Goal: Book appointment/travel/reservation

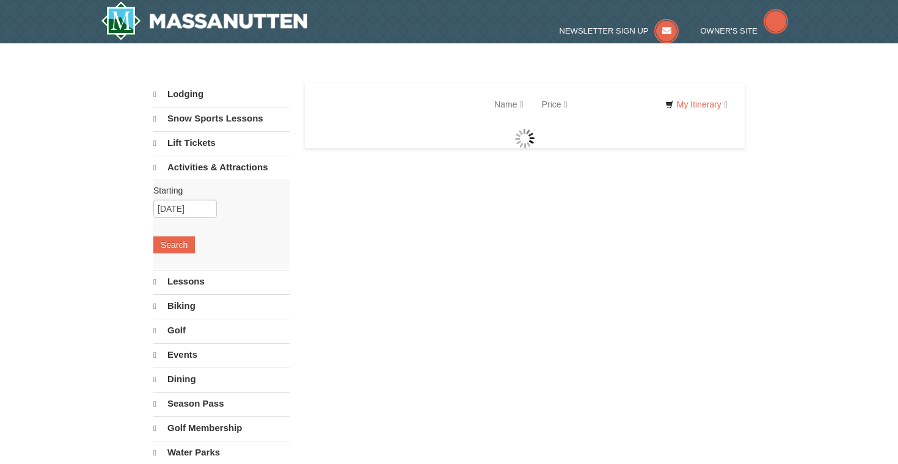
select select "10"
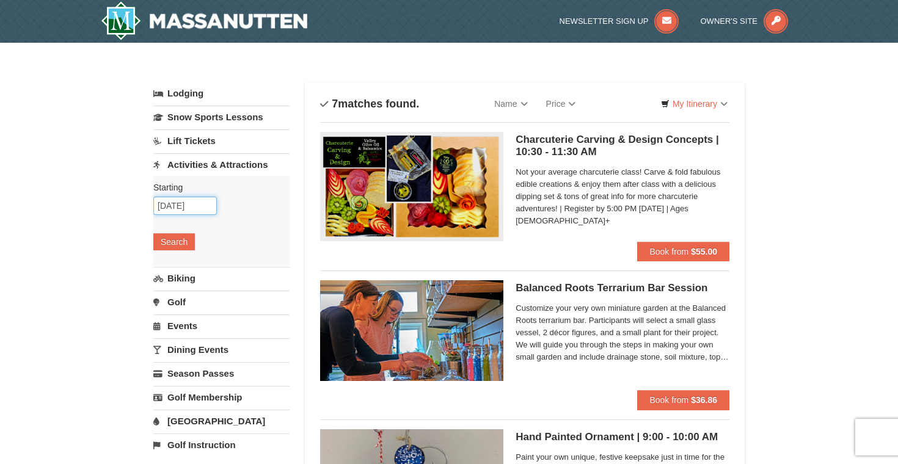
click at [176, 205] on input "11/26/2025" at bounding box center [185, 206] width 64 height 18
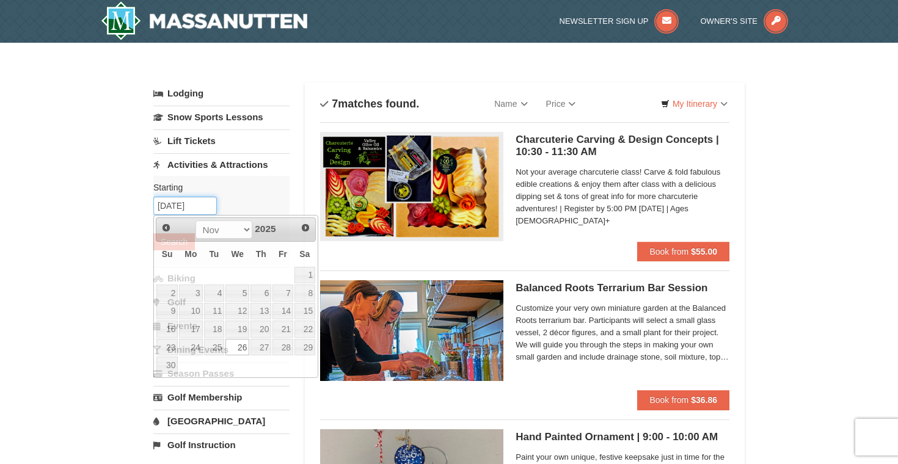
click at [176, 205] on input "11/26/2025" at bounding box center [185, 206] width 64 height 18
click at [260, 348] on link "27" at bounding box center [260, 347] width 21 height 17
type input "[DATE]"
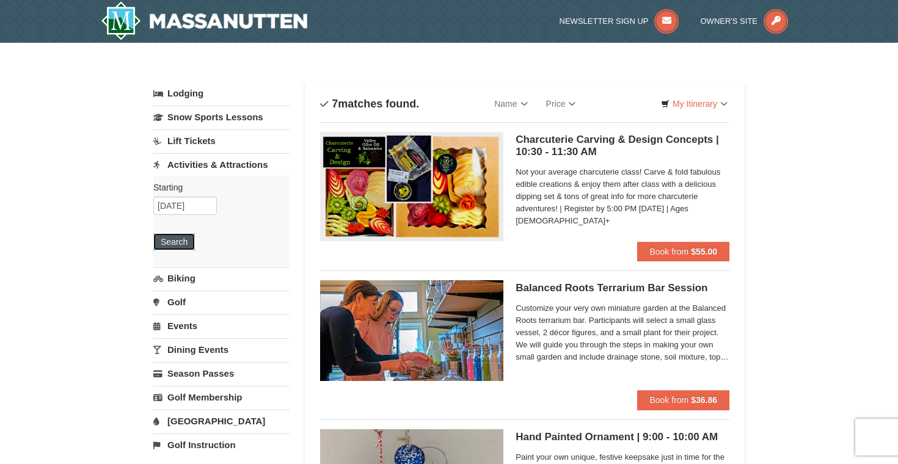
click at [166, 239] on button "Search" at bounding box center [174, 241] width 42 height 17
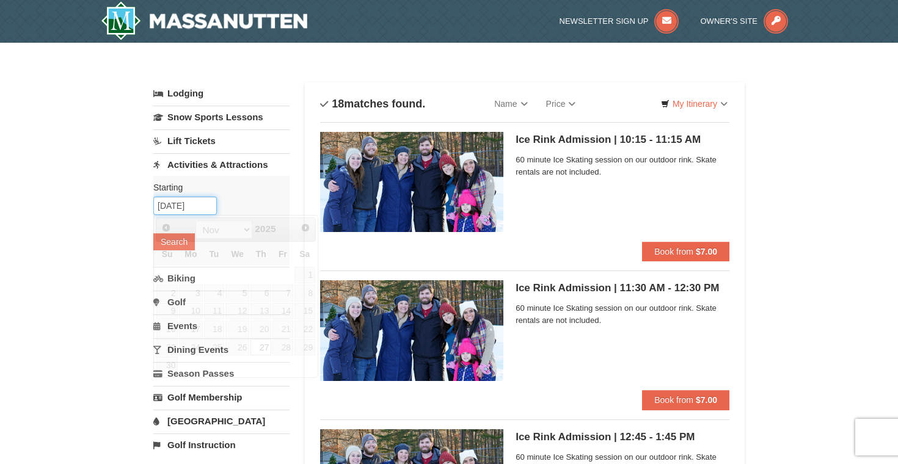
click at [175, 205] on input "[DATE]" at bounding box center [185, 206] width 64 height 18
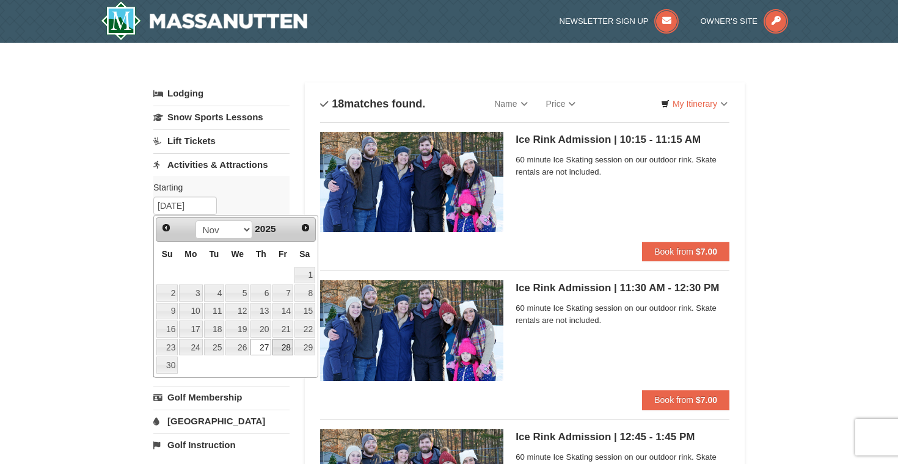
click at [282, 347] on link "28" at bounding box center [282, 347] width 21 height 17
type input "[DATE]"
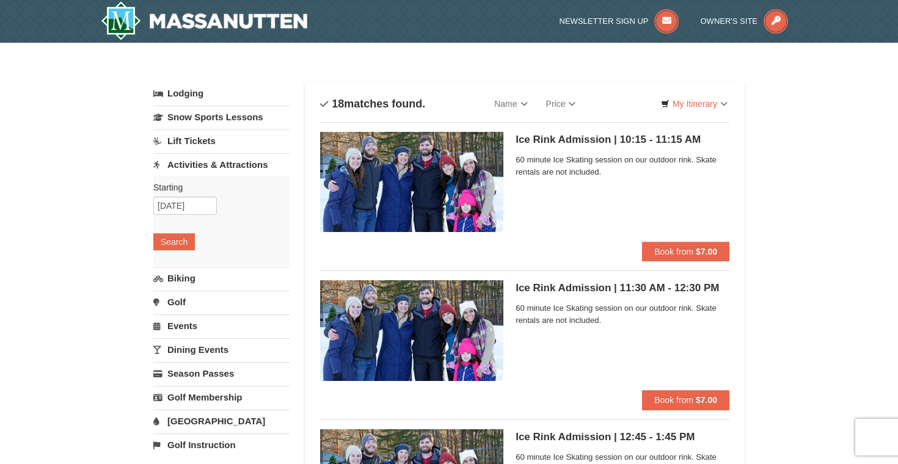
click at [170, 253] on div "Starting Please format dates MM/DD/YYYY Please format dates MM/DD/YYYY [DATE] S…" at bounding box center [221, 221] width 136 height 90
click at [164, 249] on button "Search" at bounding box center [174, 241] width 42 height 17
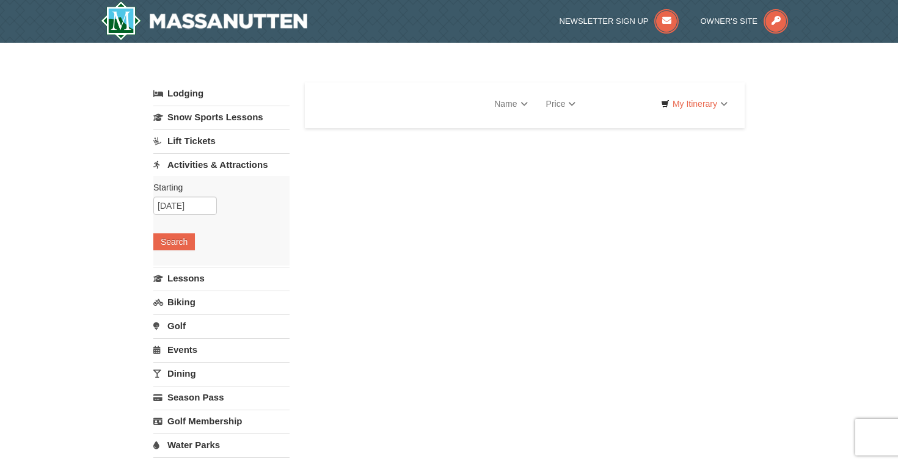
select select "10"
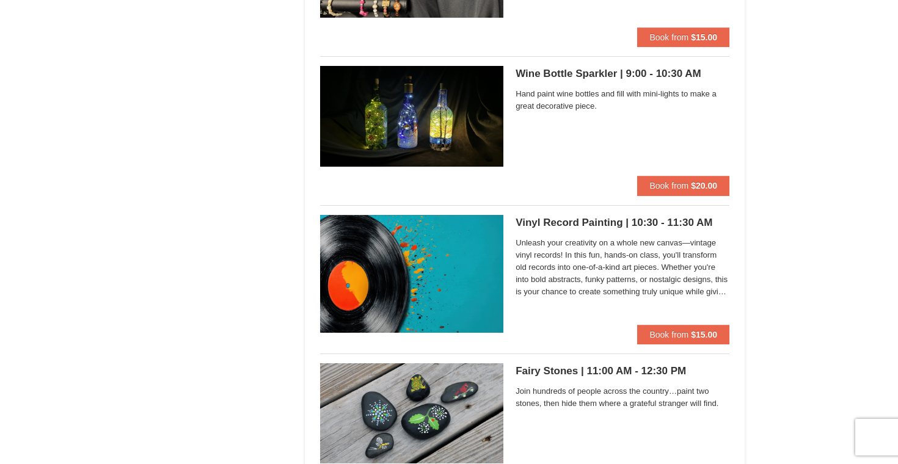
scroll to position [2749, 0]
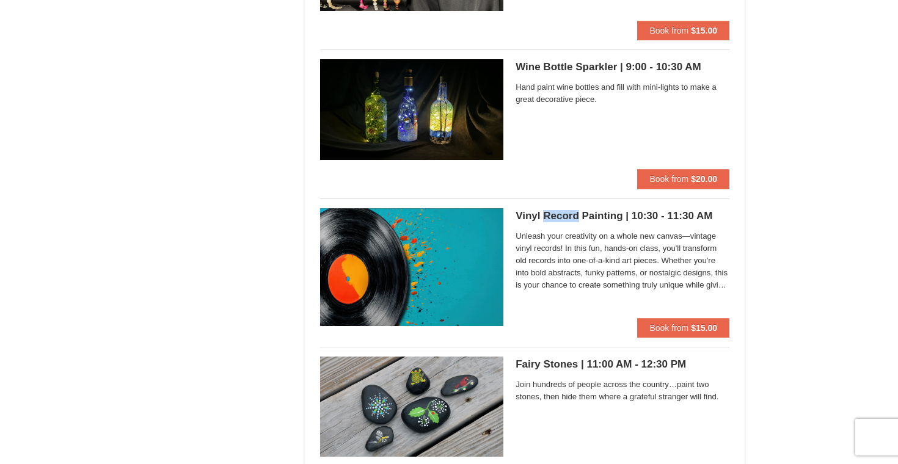
click at [551, 251] on span "Unleash your creativity on a whole new canvas—vintage vinyl records! In this fu…" at bounding box center [623, 260] width 214 height 61
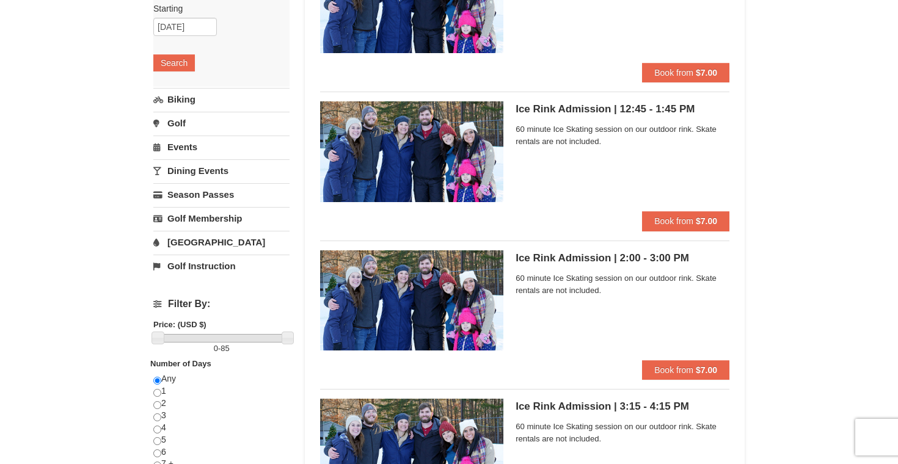
scroll to position [0, 0]
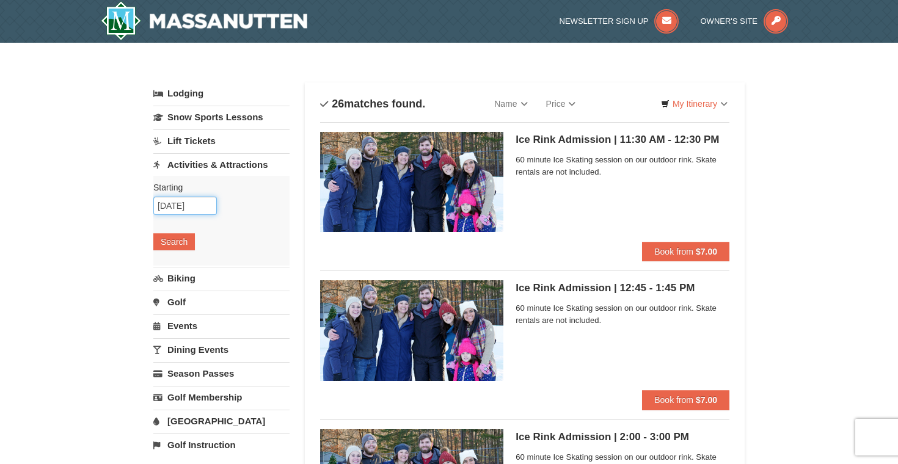
click at [188, 208] on input "11/28/2025" at bounding box center [185, 206] width 64 height 18
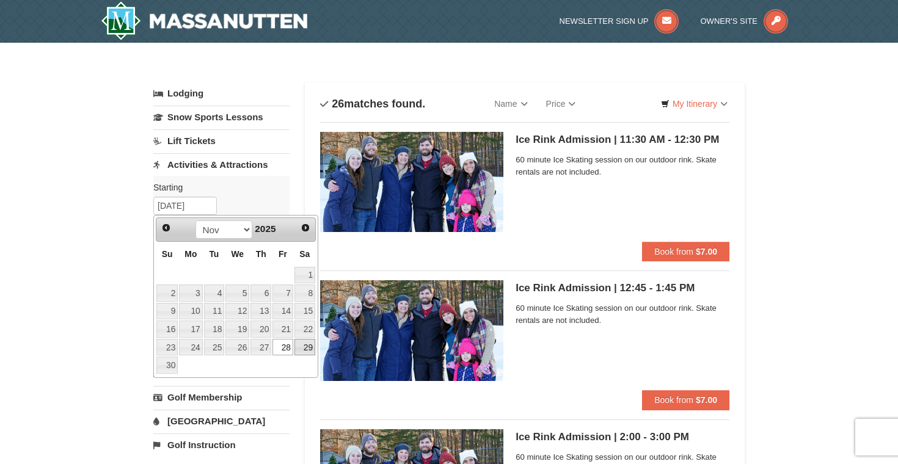
click at [300, 347] on link "29" at bounding box center [304, 347] width 21 height 17
type input "11/29/2025"
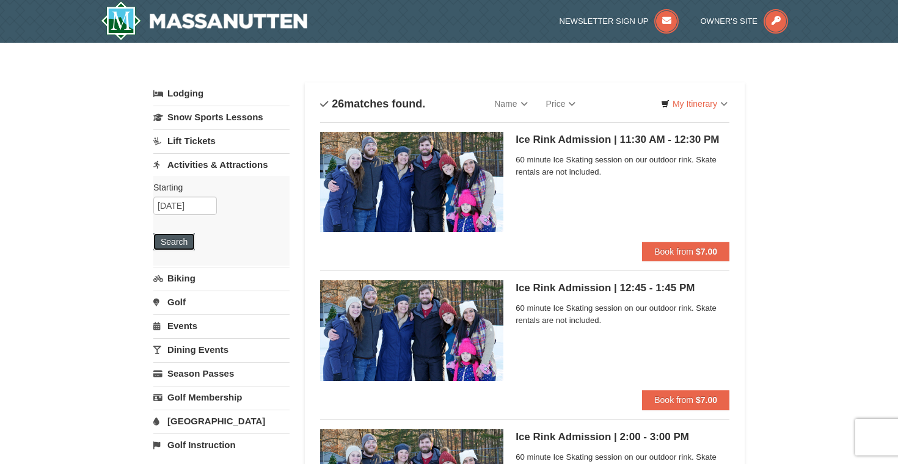
click at [184, 247] on button "Search" at bounding box center [174, 241] width 42 height 17
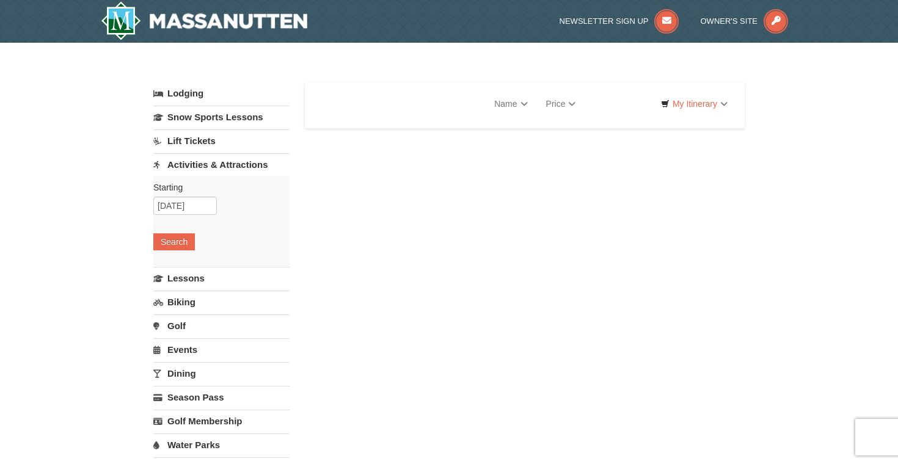
select select "10"
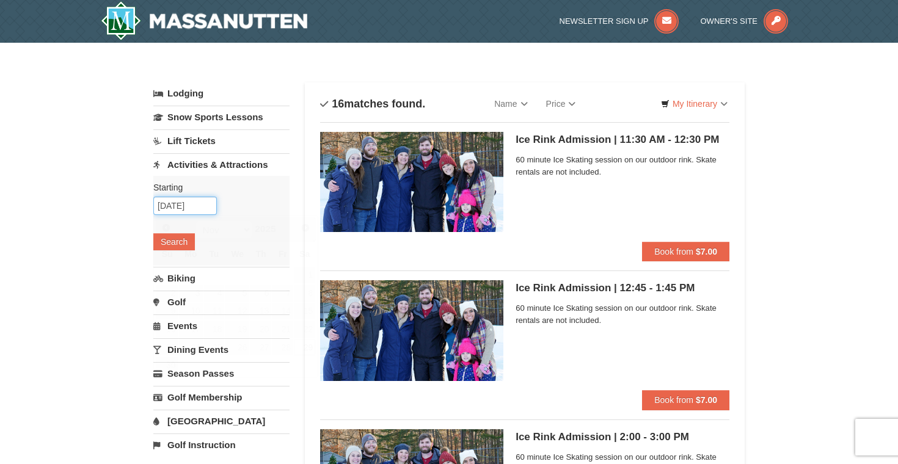
click at [188, 201] on input "[DATE]" at bounding box center [185, 206] width 64 height 18
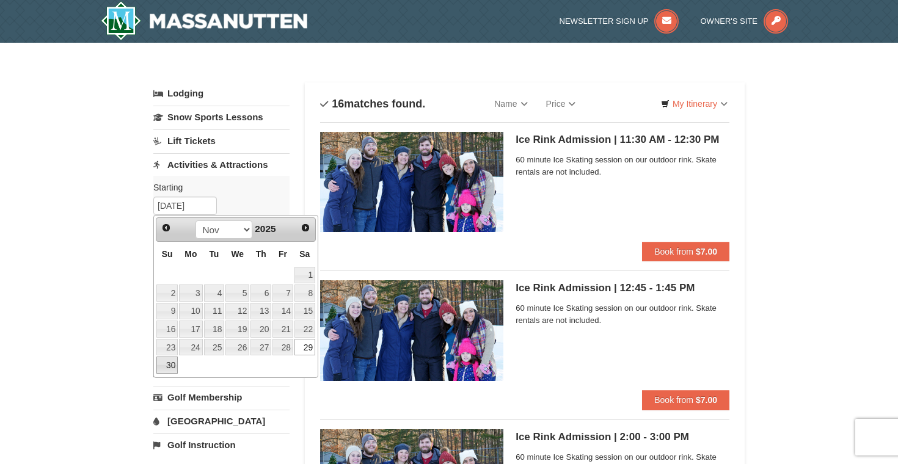
click at [175, 360] on link "30" at bounding box center [166, 365] width 21 height 17
type input "11/30/2025"
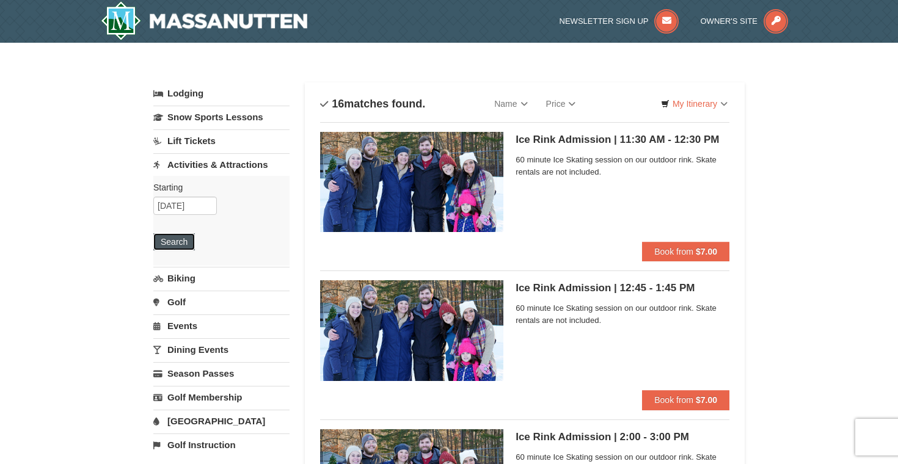
click at [175, 240] on button "Search" at bounding box center [174, 241] width 42 height 17
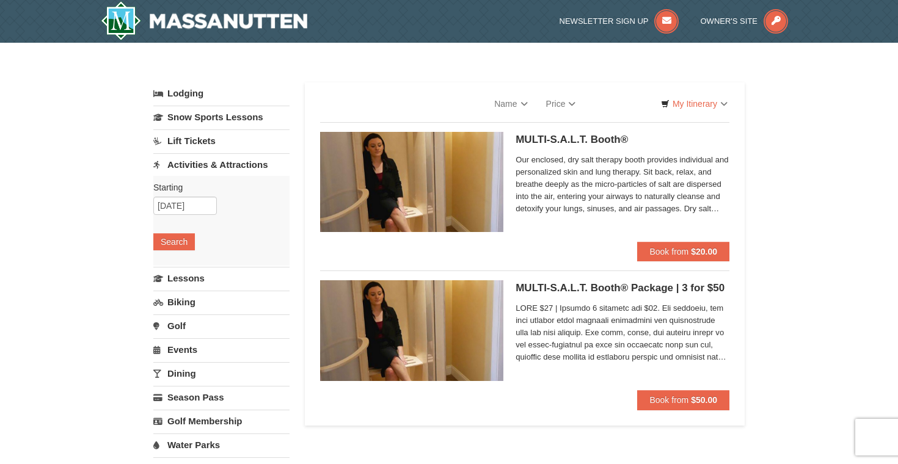
select select "10"
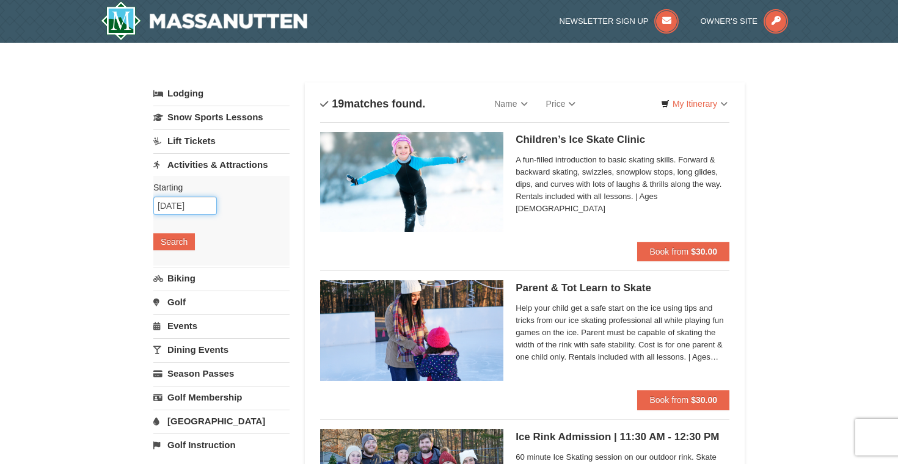
click at [173, 210] on input "[DATE]" at bounding box center [185, 206] width 64 height 18
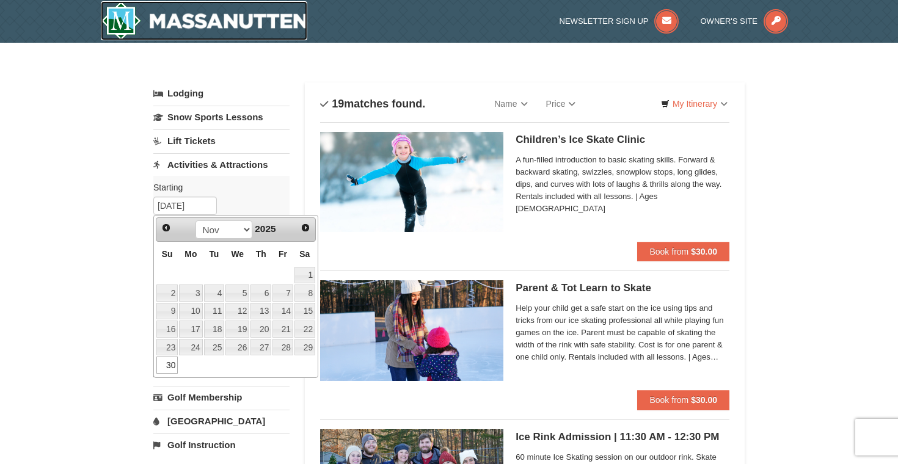
click at [227, 20] on img at bounding box center [204, 20] width 206 height 39
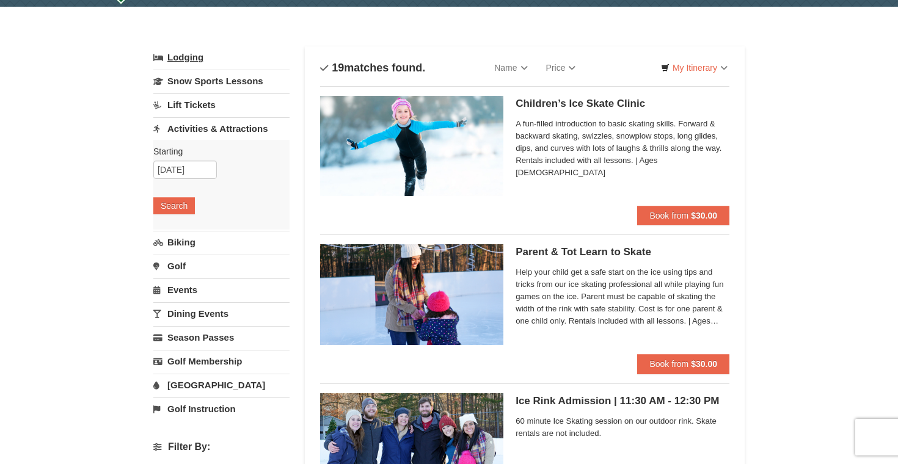
scroll to position [42, 0]
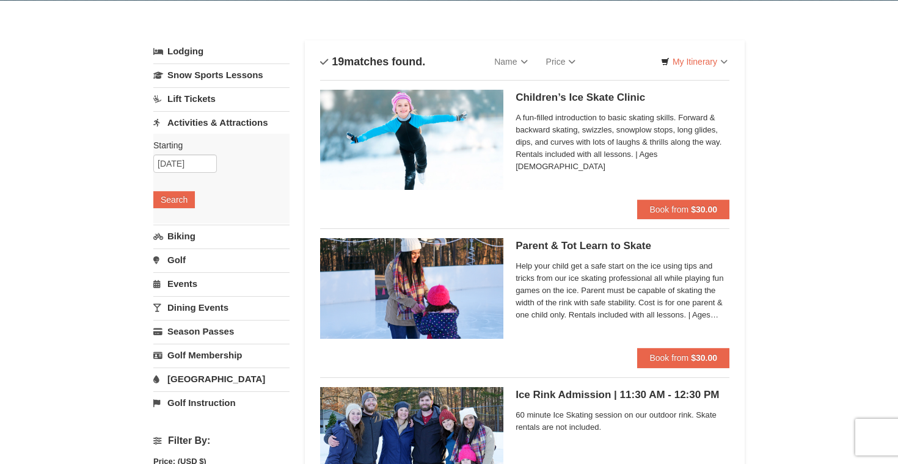
click at [194, 309] on link "Dining Events" at bounding box center [221, 307] width 136 height 23
click at [187, 290] on button "Search" at bounding box center [174, 294] width 42 height 17
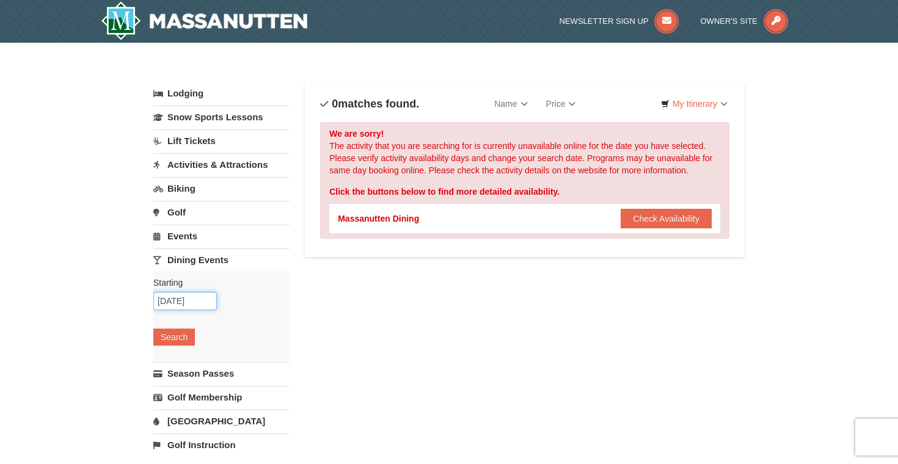
click at [203, 302] on input "[DATE]" at bounding box center [185, 301] width 64 height 18
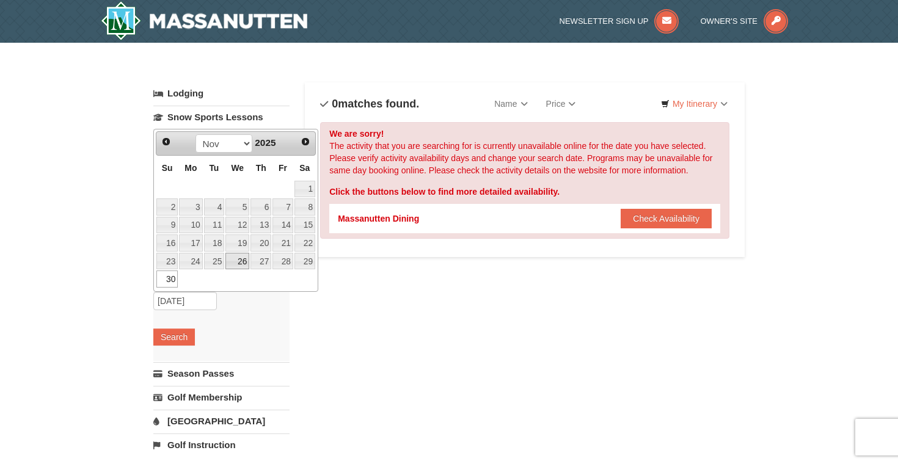
click at [240, 260] on link "26" at bounding box center [237, 261] width 24 height 17
type input "[DATE]"
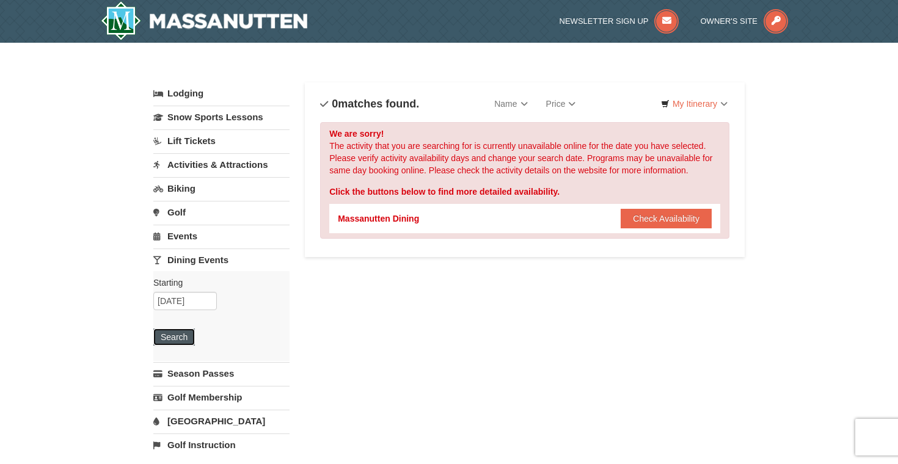
click at [188, 334] on button "Search" at bounding box center [174, 337] width 42 height 17
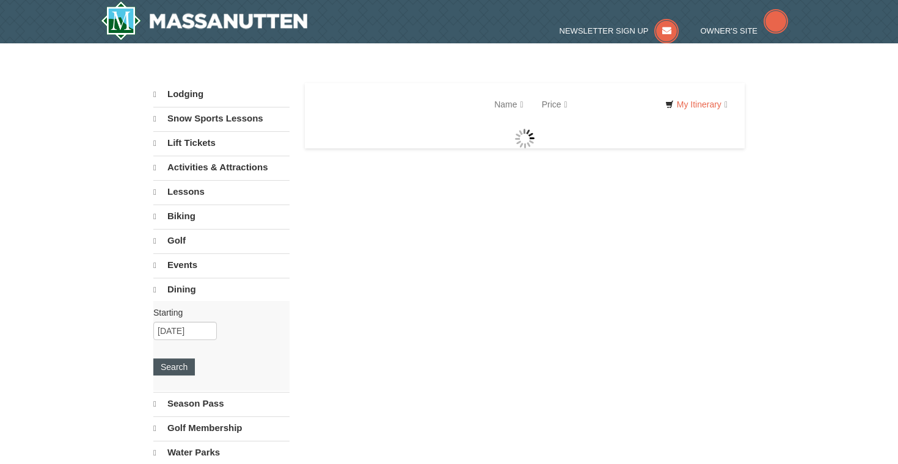
select select "10"
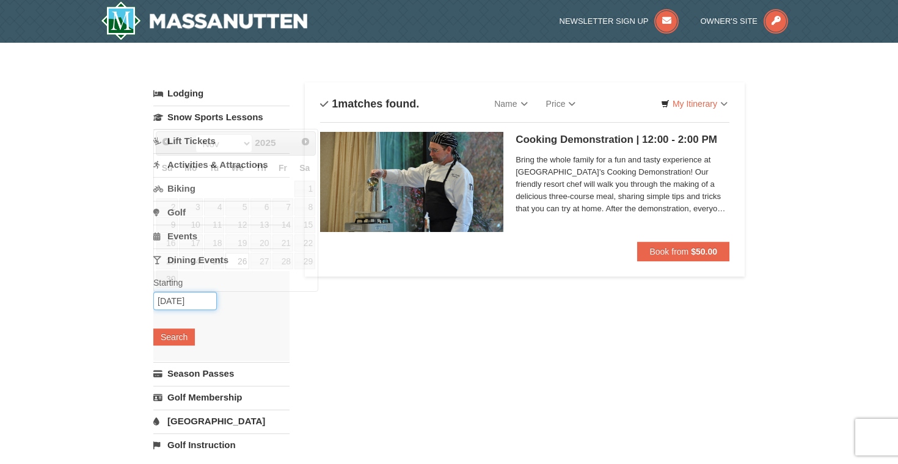
click at [188, 308] on input "11/26/2025" at bounding box center [185, 301] width 64 height 18
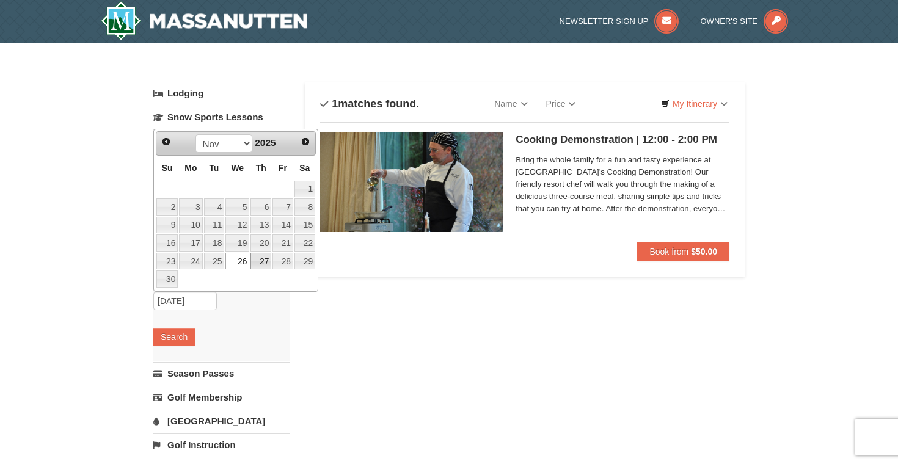
click at [251, 263] on link "27" at bounding box center [260, 261] width 21 height 17
type input "[DATE]"
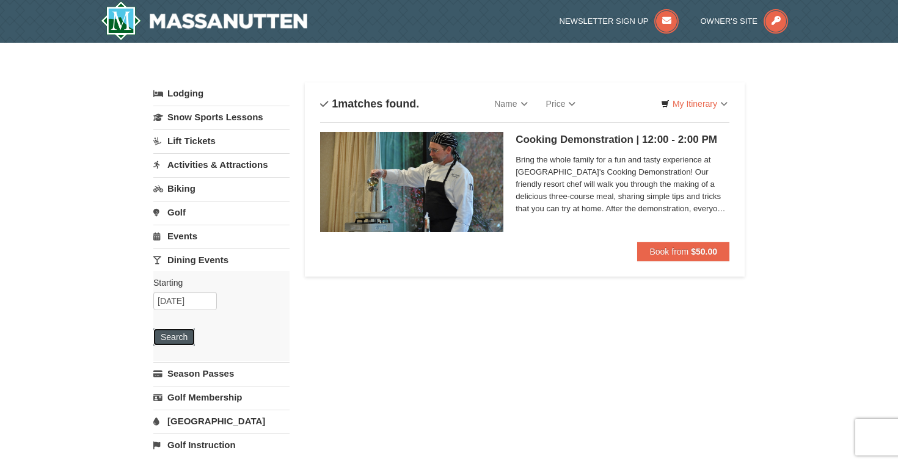
click at [182, 337] on button "Search" at bounding box center [174, 337] width 42 height 17
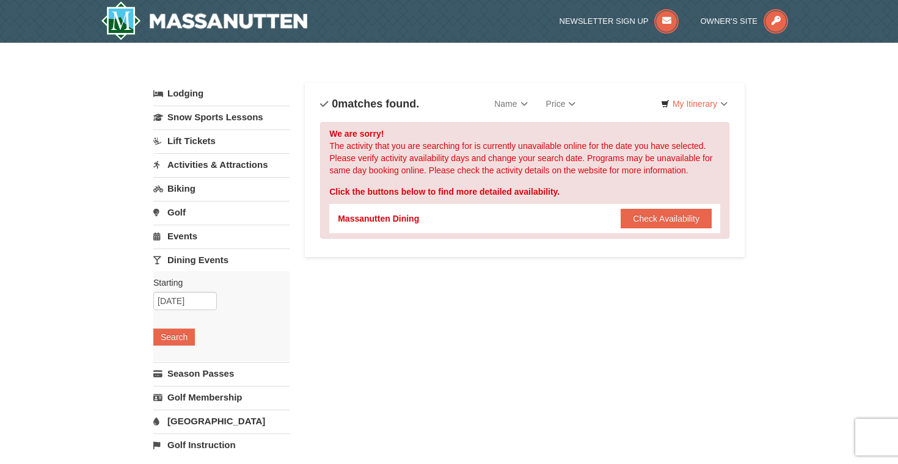
click at [183, 93] on link "Lodging" at bounding box center [221, 93] width 136 height 22
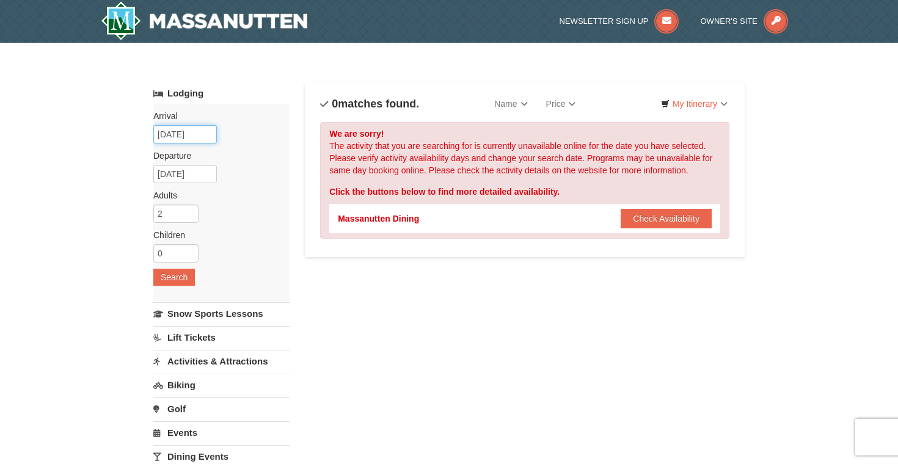
click at [175, 135] on input "[DATE]" at bounding box center [185, 134] width 64 height 18
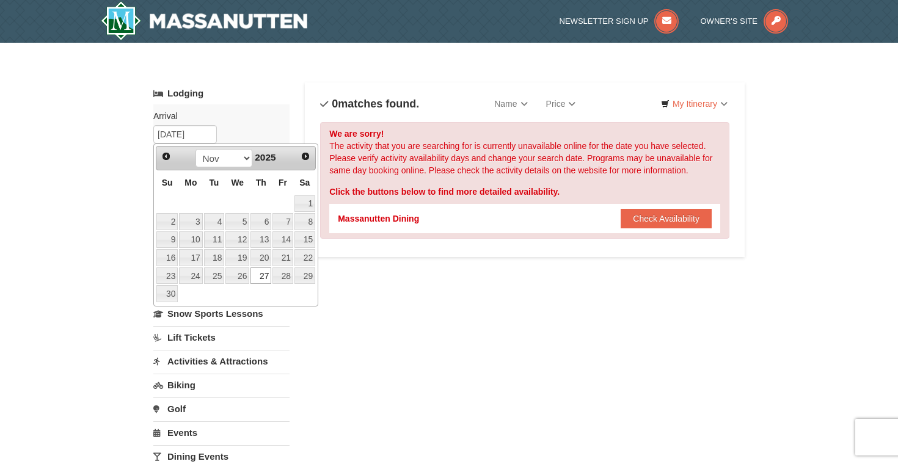
click at [85, 203] on div "× Categories List Filter My Itinerary Questions? 1-540-289-9441 Lodging Arrival…" at bounding box center [449, 444] width 898 height 802
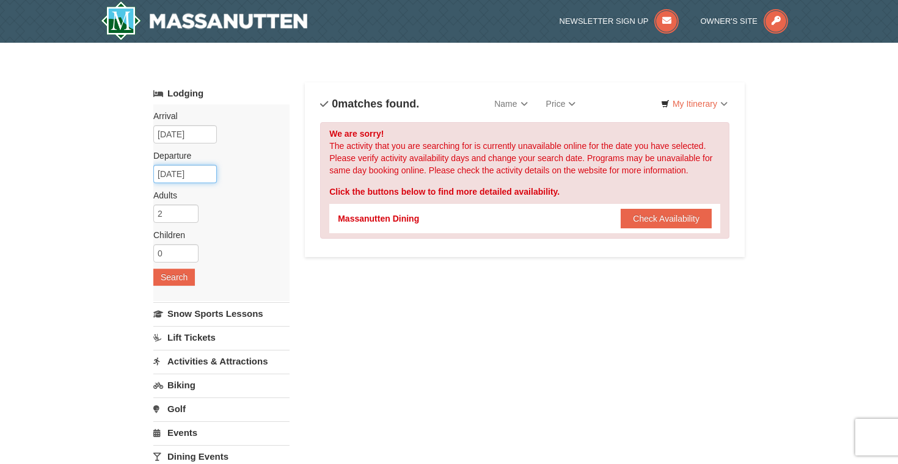
click at [165, 174] on input "11/29/2025" at bounding box center [185, 174] width 64 height 18
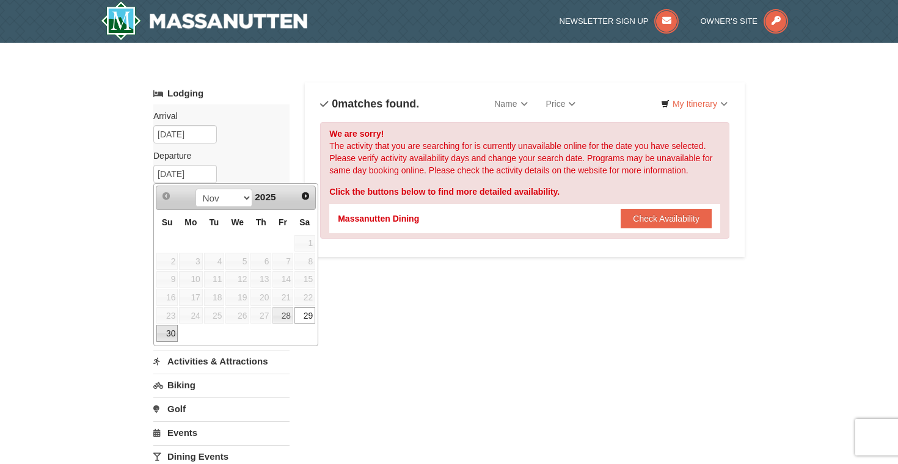
click at [173, 336] on link "30" at bounding box center [166, 333] width 21 height 17
type input "[DATE]"
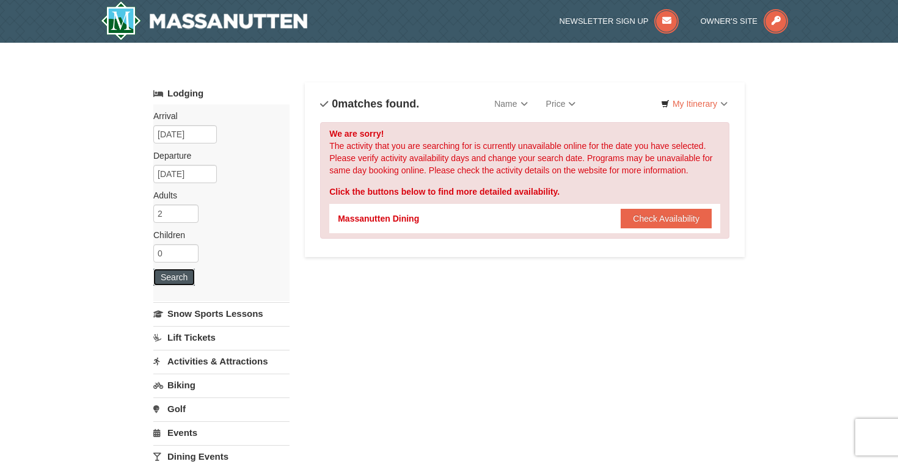
click at [183, 273] on button "Search" at bounding box center [174, 277] width 42 height 17
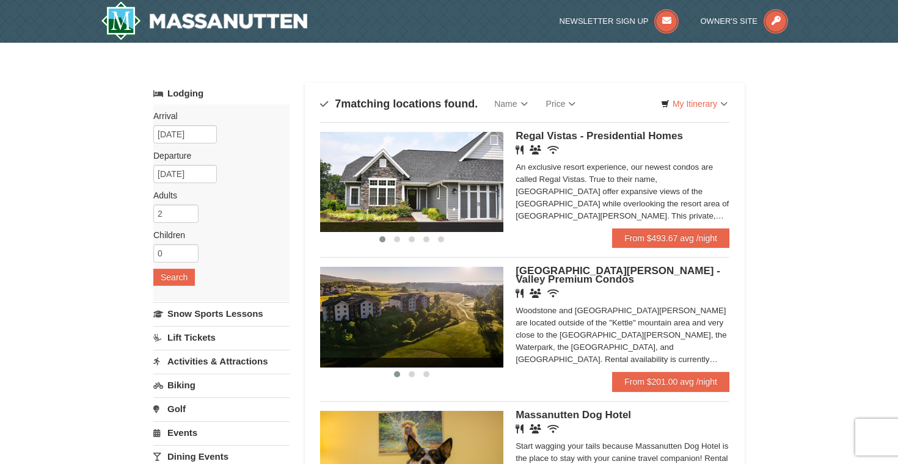
click at [388, 238] on button at bounding box center [382, 239] width 15 height 12
click at [395, 237] on span at bounding box center [397, 239] width 6 height 6
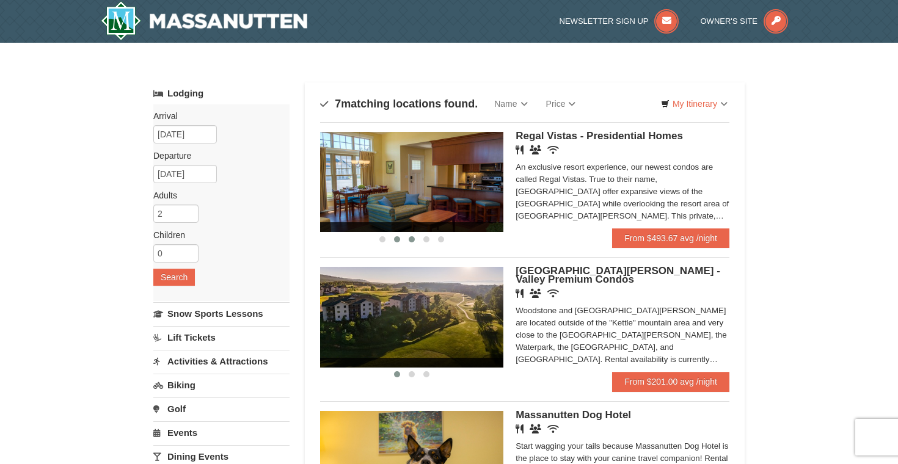
click at [412, 239] on span at bounding box center [412, 239] width 6 height 6
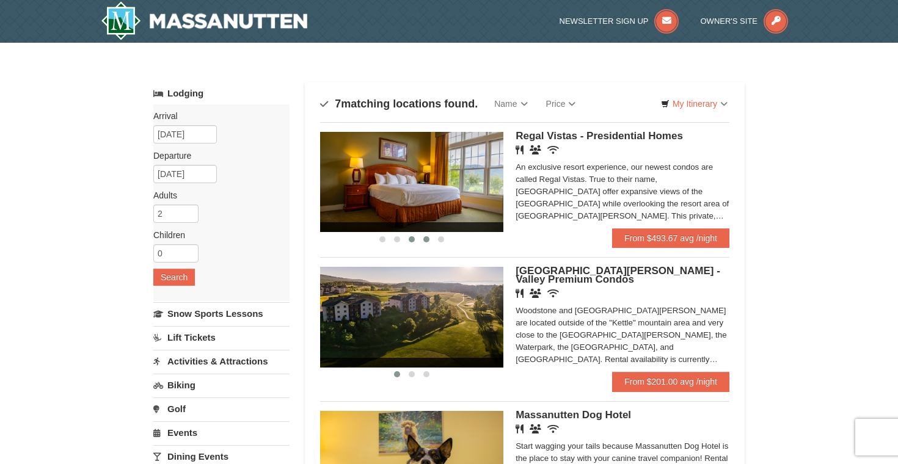
click at [427, 239] on span at bounding box center [426, 239] width 6 height 6
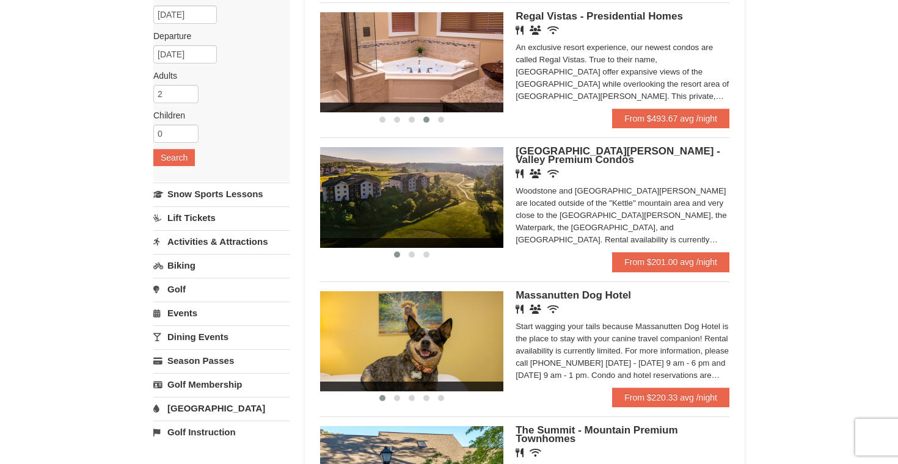
scroll to position [161, 0]
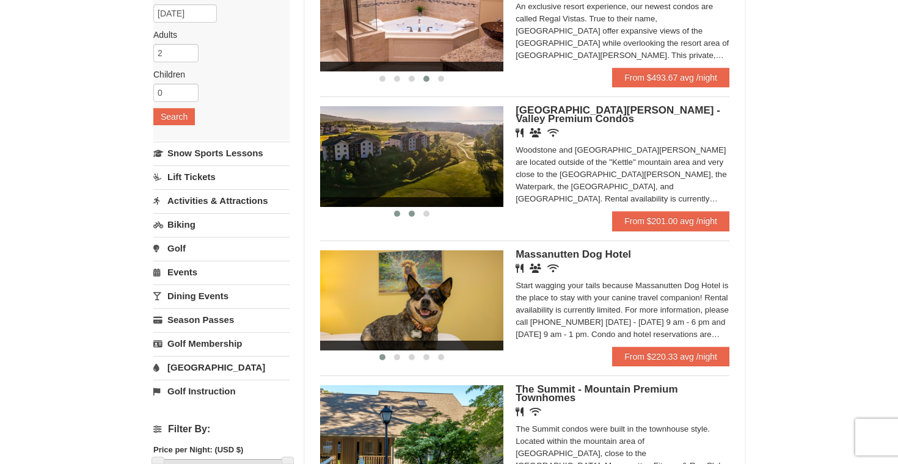
click at [412, 217] on span at bounding box center [412, 214] width 6 height 6
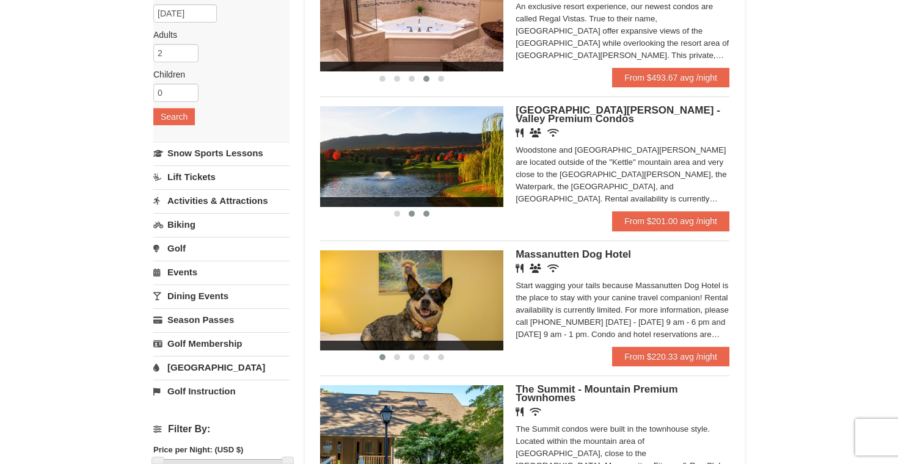
click at [423, 216] on span at bounding box center [426, 214] width 6 height 6
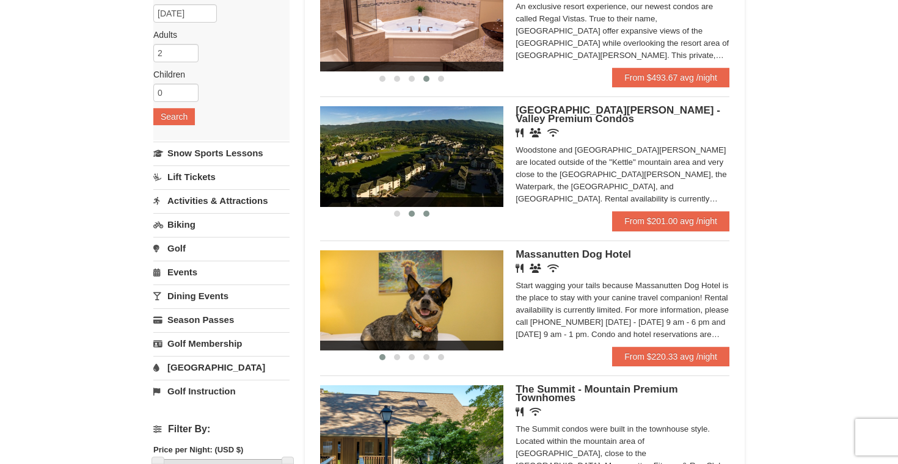
click at [412, 218] on button at bounding box center [411, 214] width 15 height 12
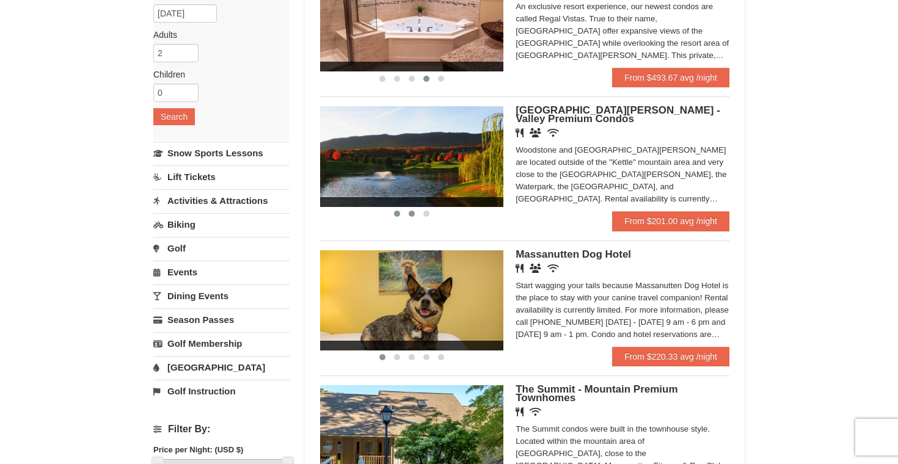
click at [398, 216] on span at bounding box center [397, 214] width 6 height 6
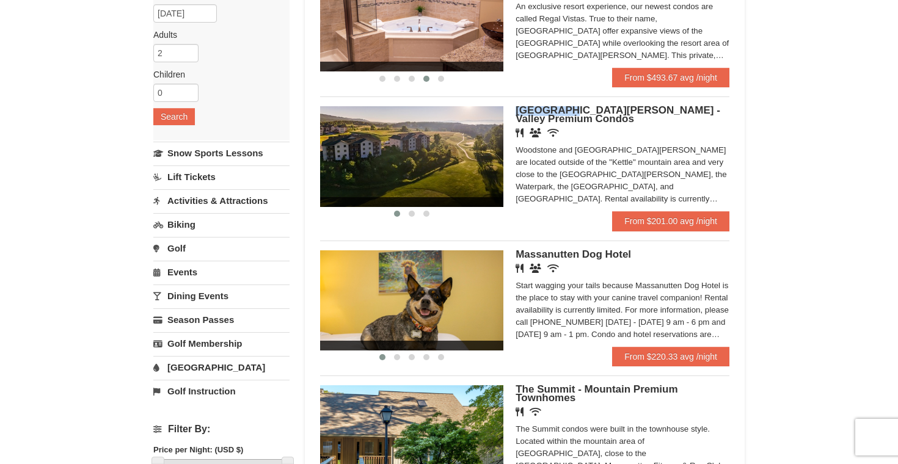
click at [534, 116] on span "Woodstone Meadows - Valley Premium Condos" at bounding box center [618, 114] width 205 height 20
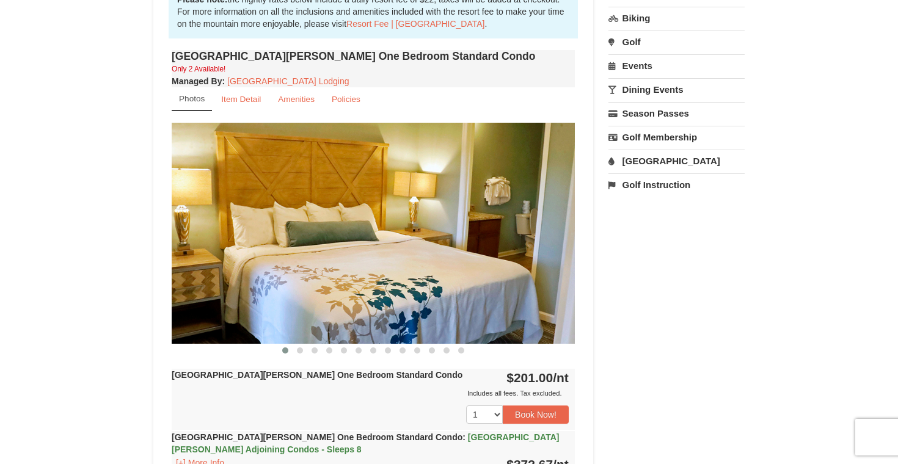
scroll to position [423, 0]
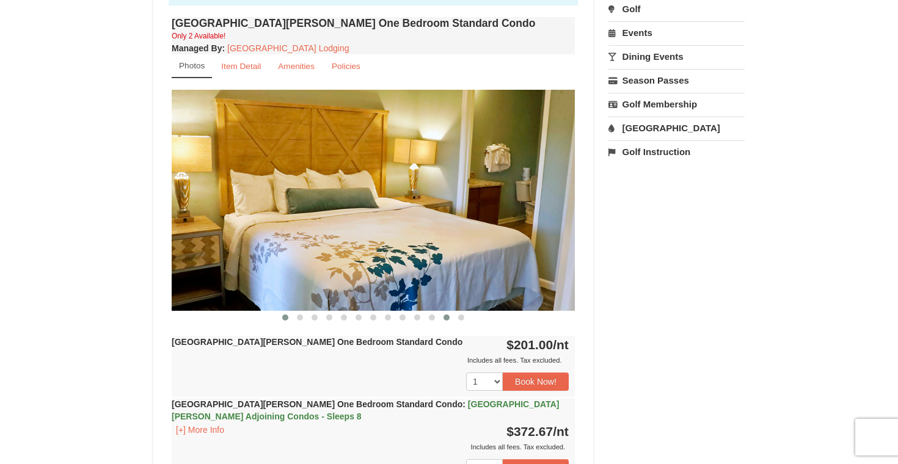
click at [439, 316] on button at bounding box center [446, 318] width 15 height 12
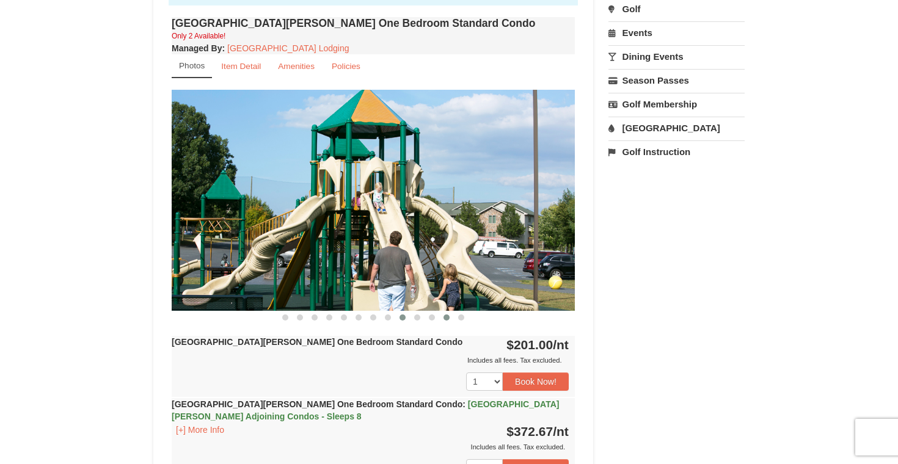
click at [399, 319] on button at bounding box center [402, 318] width 15 height 12
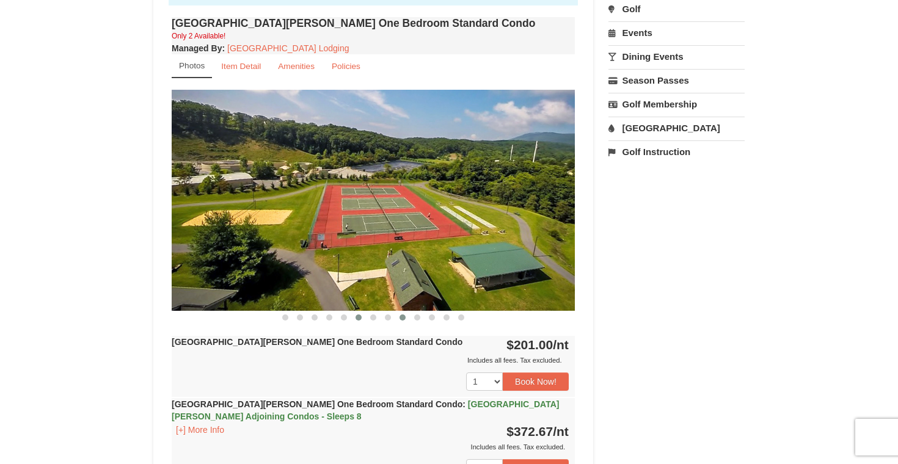
click at [359, 319] on span at bounding box center [359, 318] width 6 height 6
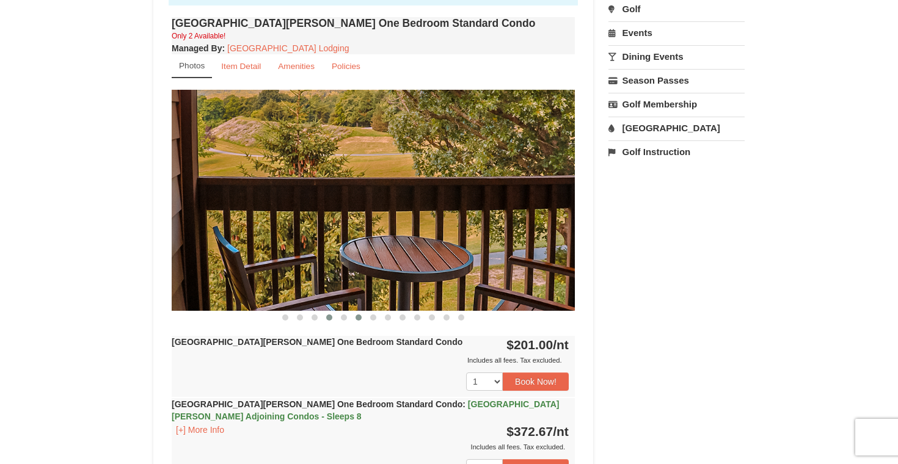
click at [327, 316] on span at bounding box center [329, 318] width 6 height 6
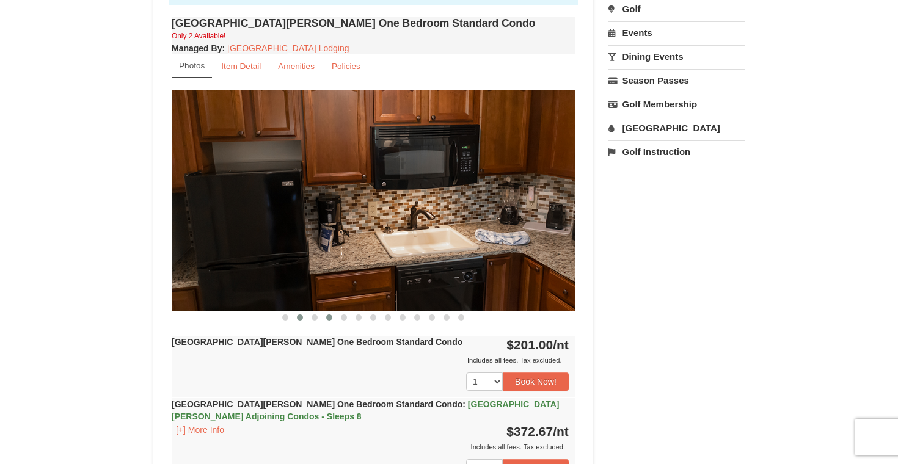
click at [304, 319] on button at bounding box center [300, 318] width 15 height 12
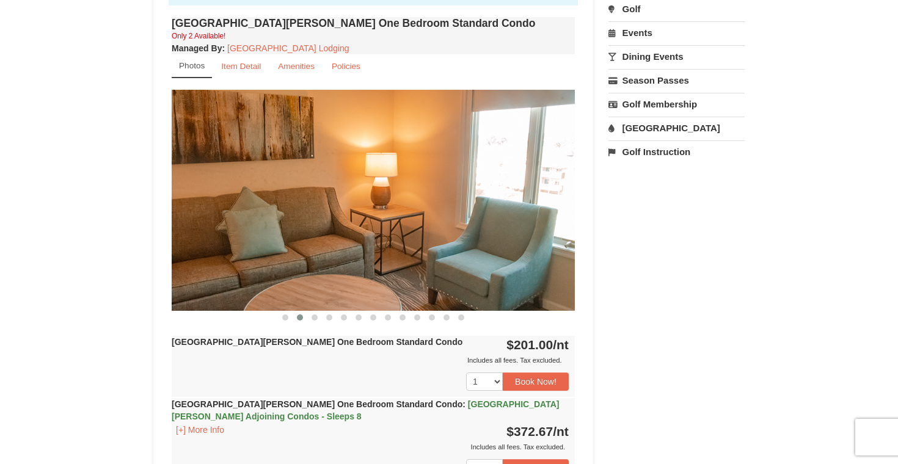
click at [294, 319] on button at bounding box center [300, 318] width 15 height 12
click at [280, 319] on button at bounding box center [285, 318] width 15 height 12
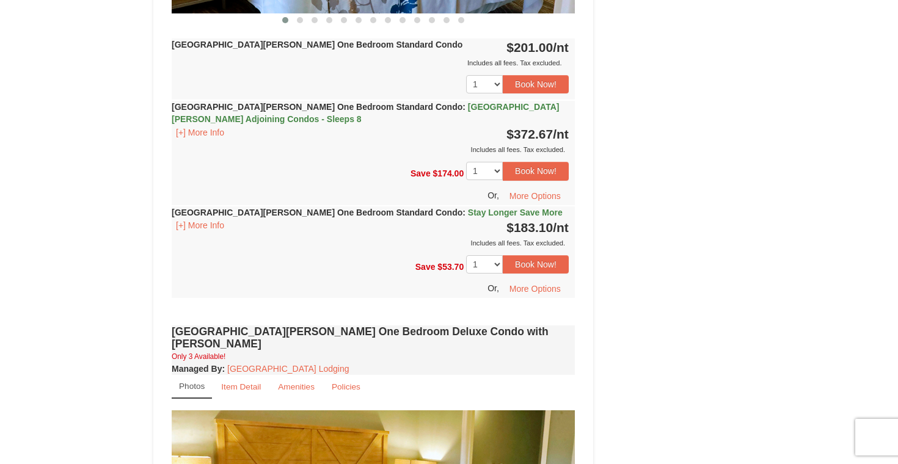
scroll to position [961, 0]
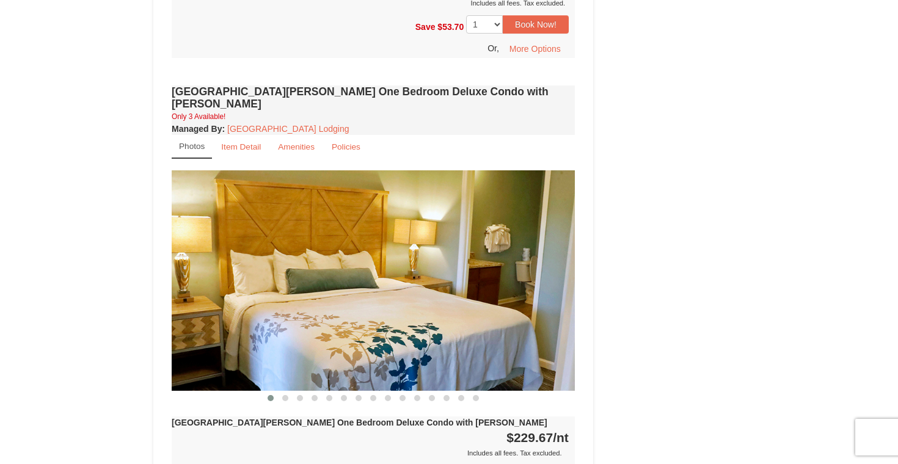
click at [514, 237] on img at bounding box center [373, 280] width 403 height 221
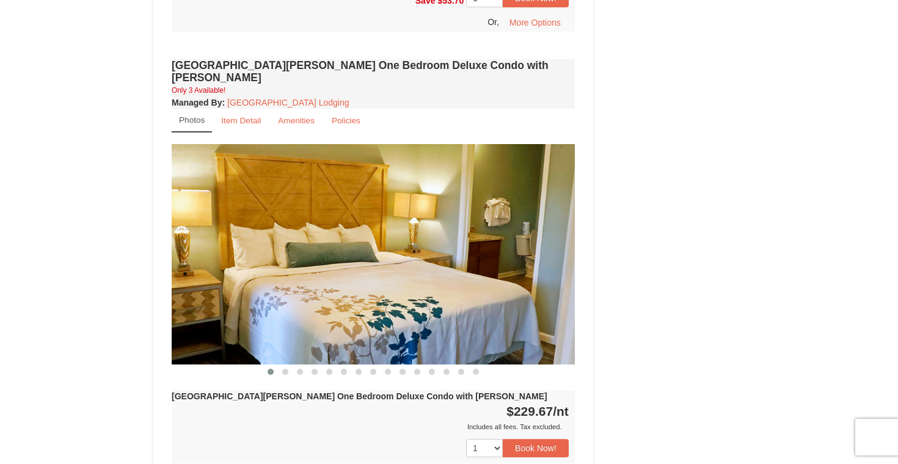
scroll to position [988, 0]
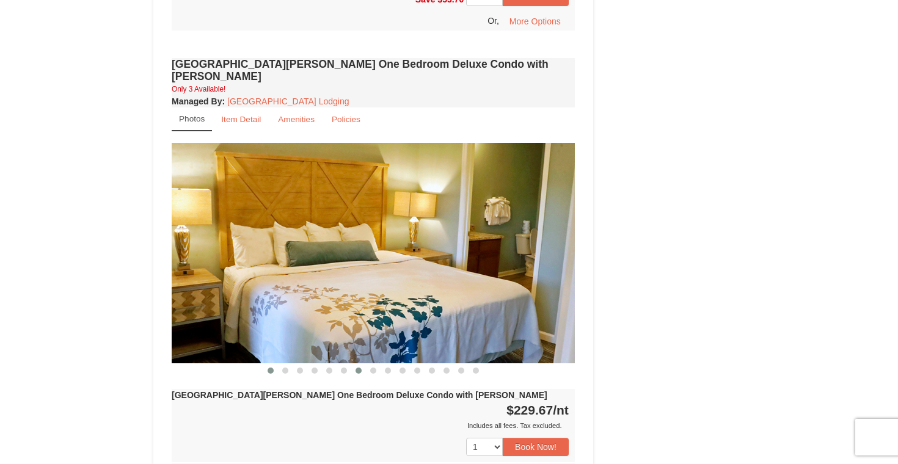
click at [357, 368] on span at bounding box center [359, 371] width 6 height 6
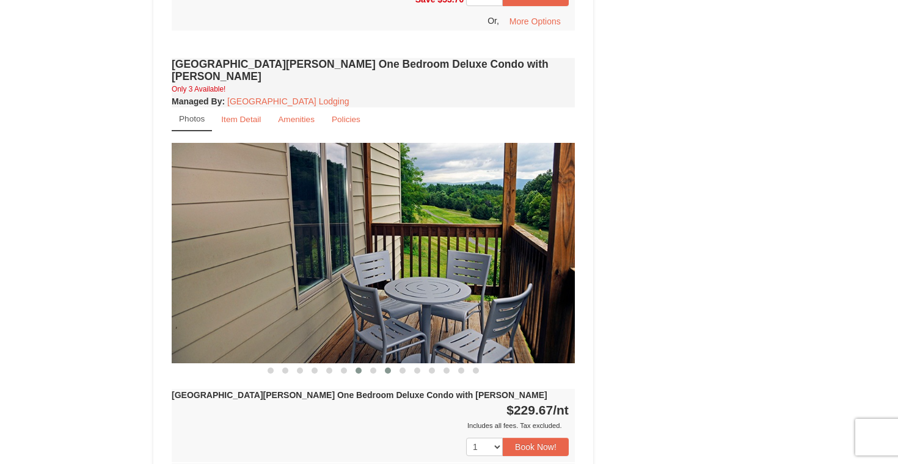
click at [381, 365] on button at bounding box center [388, 371] width 15 height 12
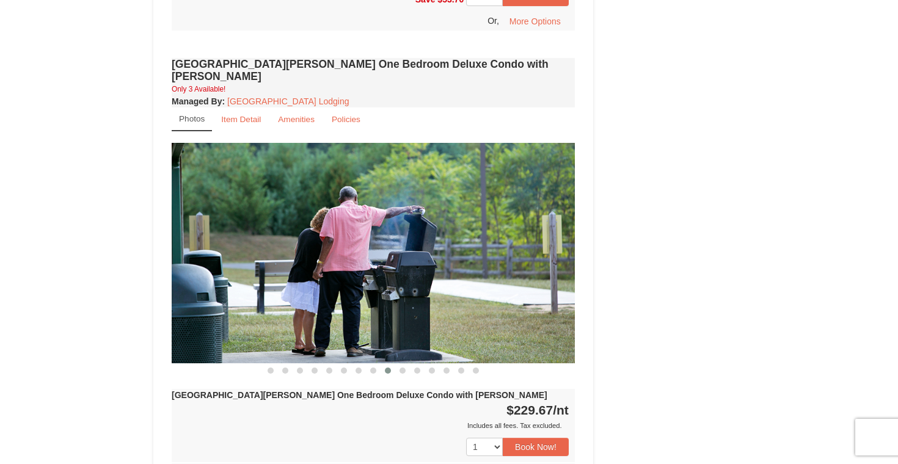
click at [395, 365] on button at bounding box center [388, 371] width 15 height 12
click at [405, 365] on button at bounding box center [402, 371] width 15 height 12
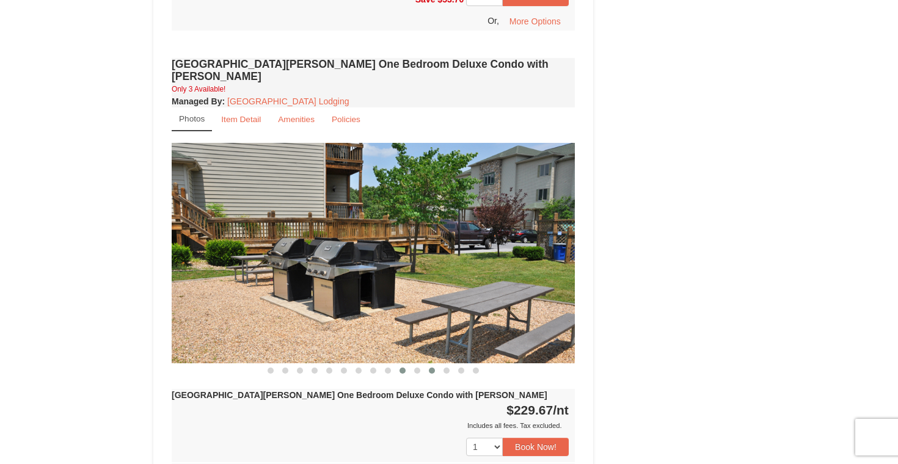
click at [426, 365] on button at bounding box center [432, 371] width 15 height 12
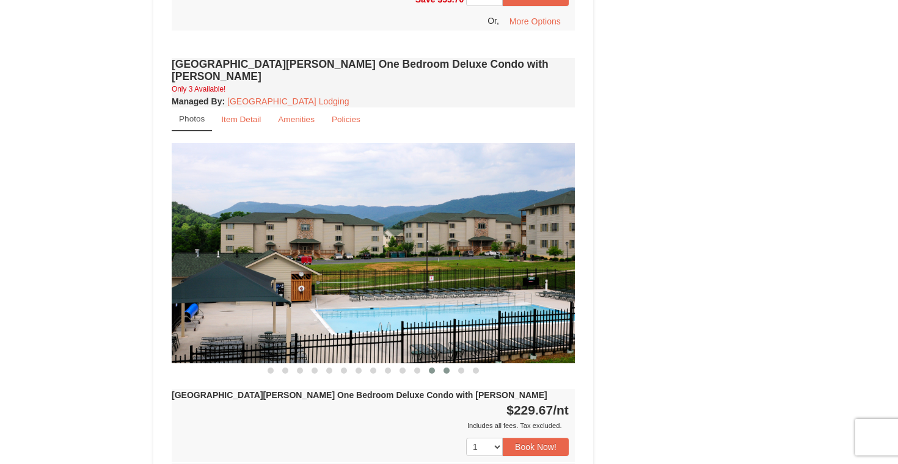
click at [448, 368] on span at bounding box center [446, 371] width 6 height 6
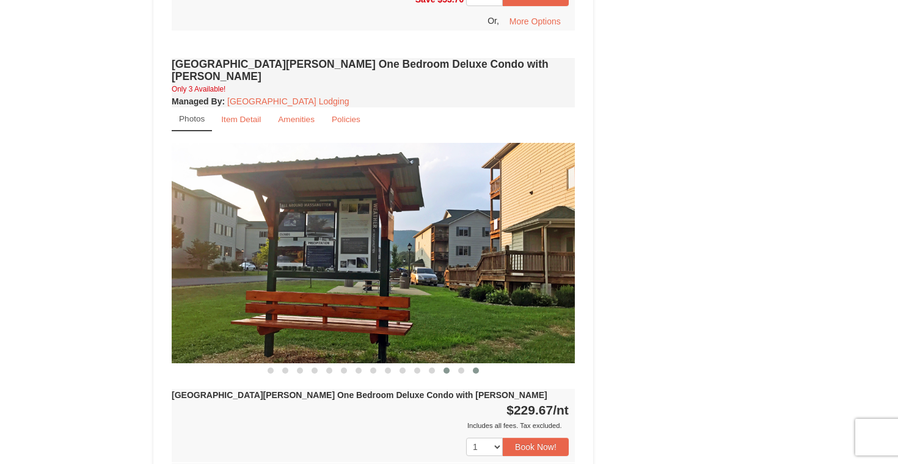
click at [470, 365] on button at bounding box center [476, 371] width 15 height 12
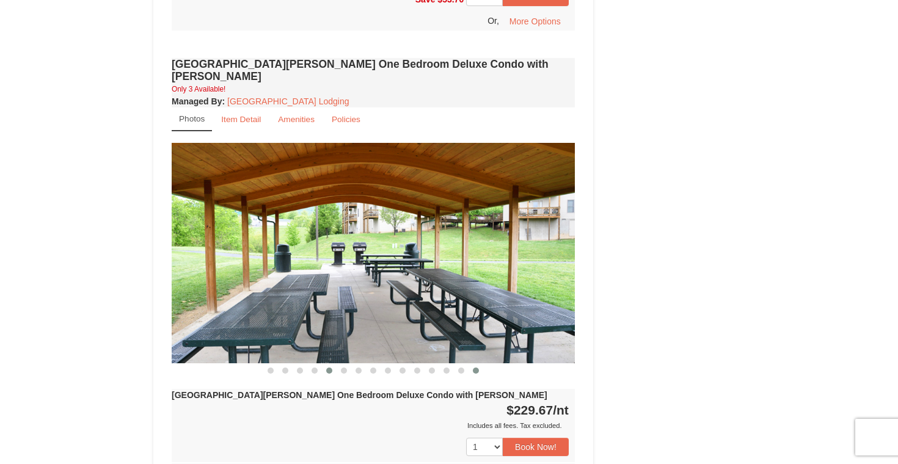
click at [326, 365] on button at bounding box center [329, 371] width 15 height 12
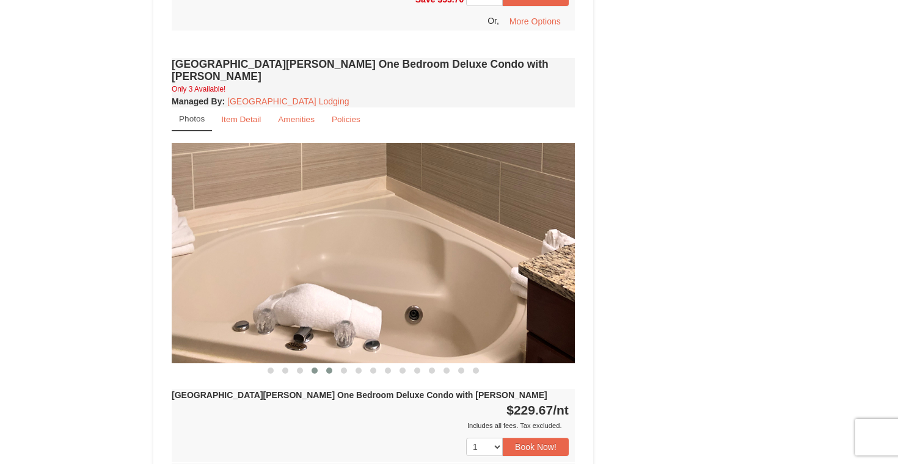
click at [313, 368] on span at bounding box center [315, 371] width 6 height 6
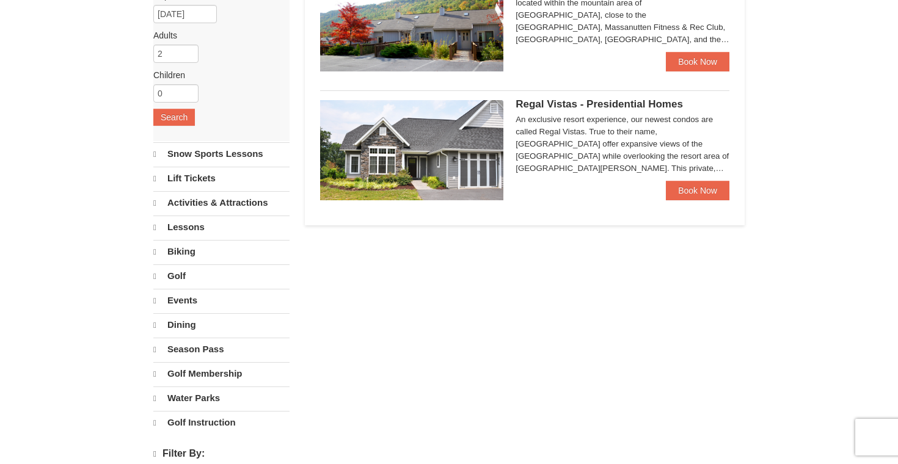
select select "10"
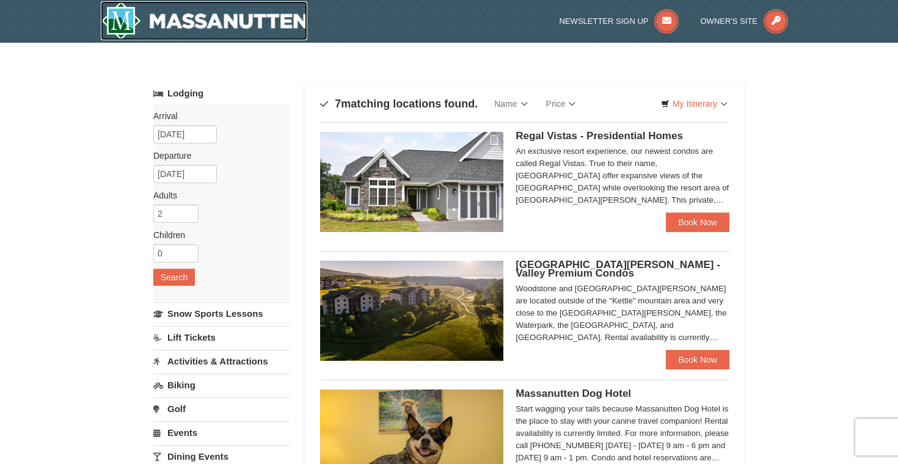
click at [268, 40] on img at bounding box center [204, 20] width 206 height 39
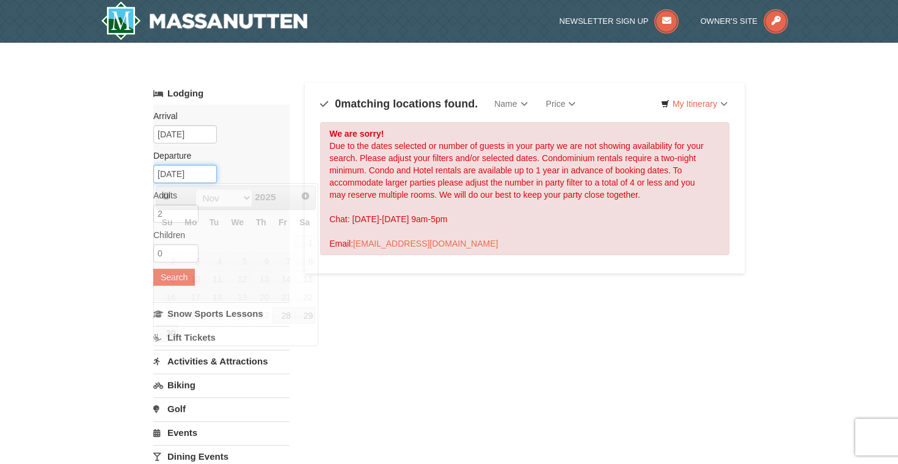
click at [201, 172] on input "11/22/2025" at bounding box center [185, 174] width 64 height 18
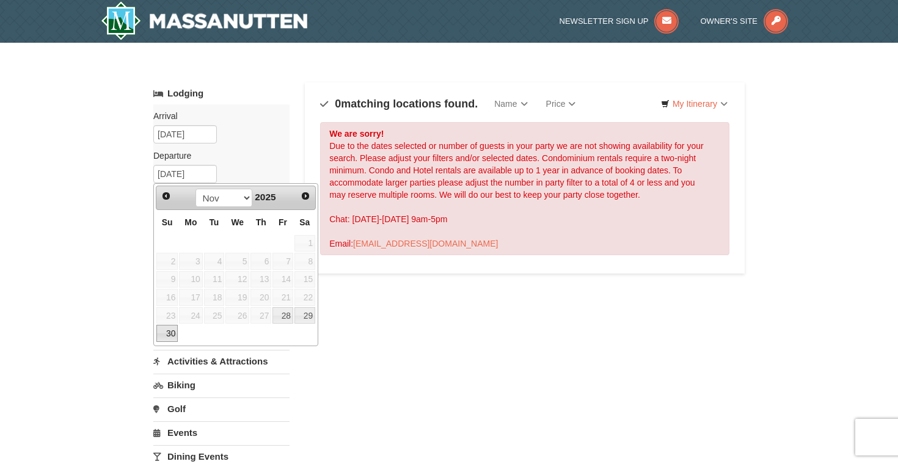
click at [169, 335] on link "30" at bounding box center [166, 333] width 21 height 17
type input "[DATE]"
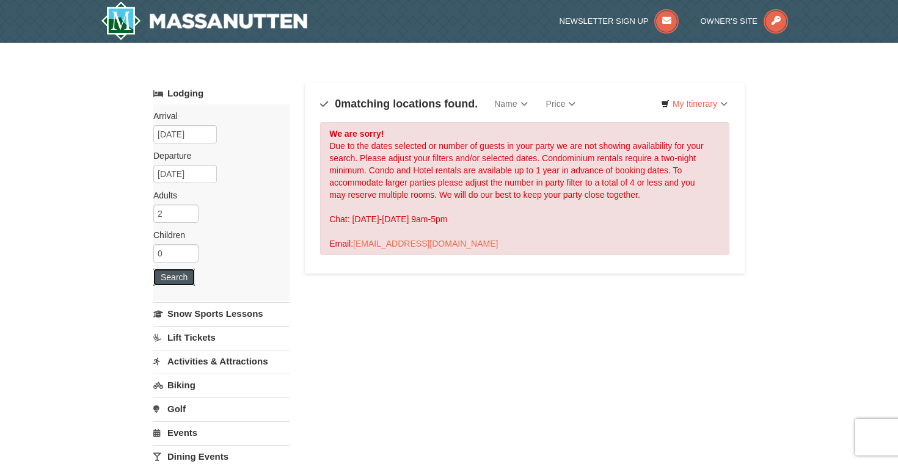
click at [182, 274] on button "Search" at bounding box center [174, 277] width 42 height 17
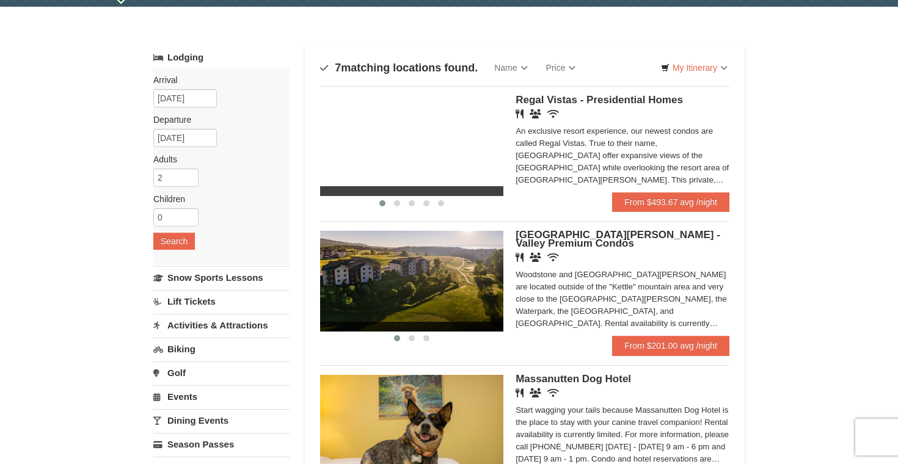
scroll to position [37, 0]
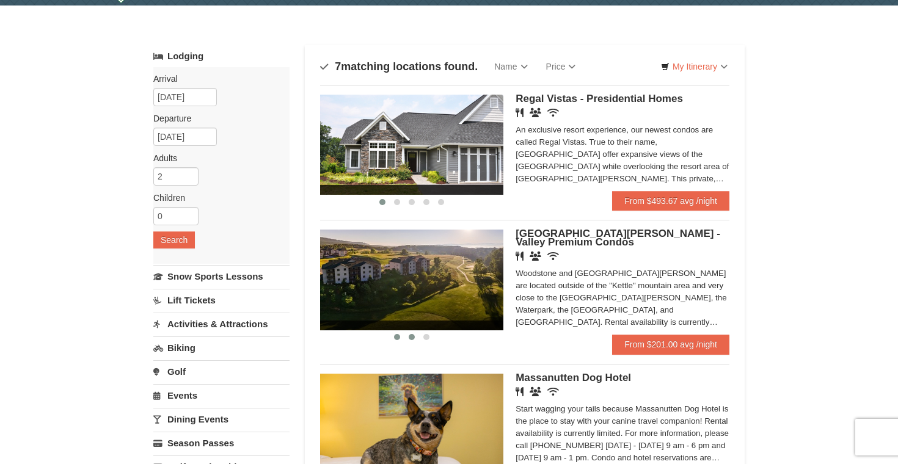
click at [414, 341] on button at bounding box center [411, 337] width 15 height 12
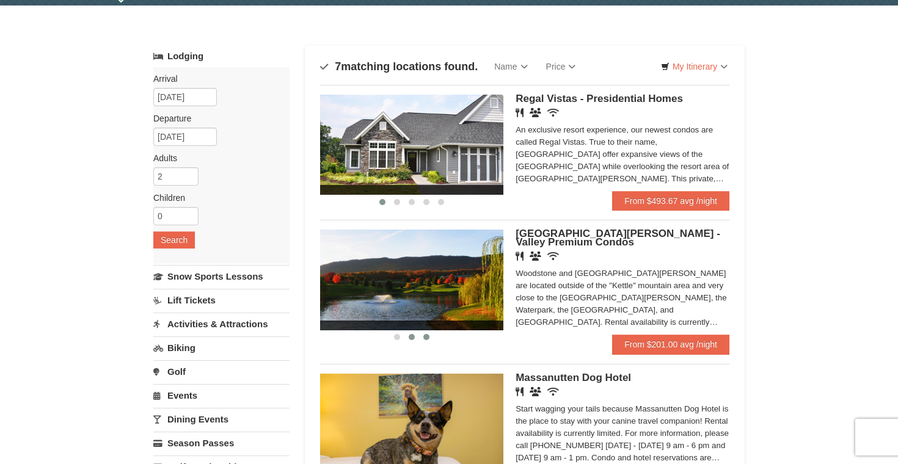
click at [430, 338] on button at bounding box center [426, 337] width 15 height 12
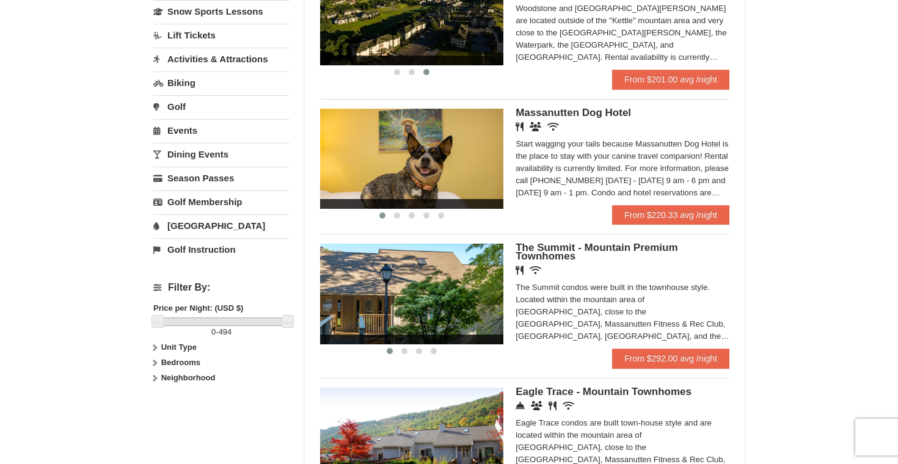
scroll to position [325, 0]
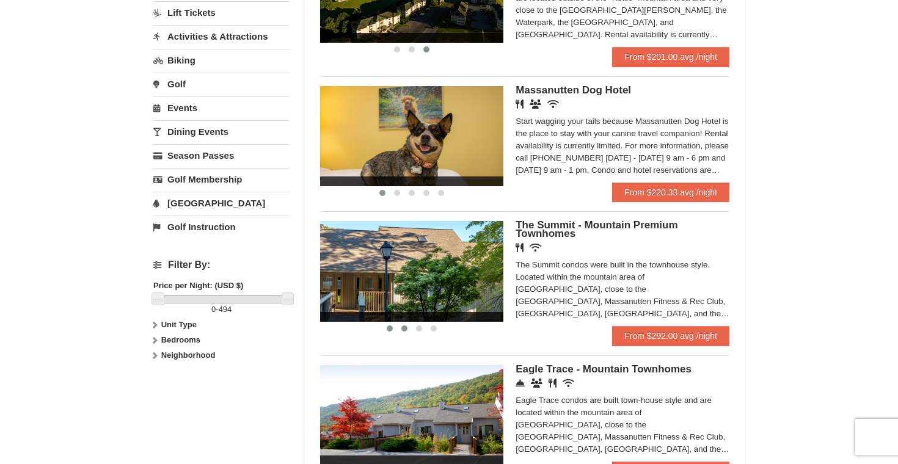
click at [398, 329] on button at bounding box center [404, 329] width 15 height 12
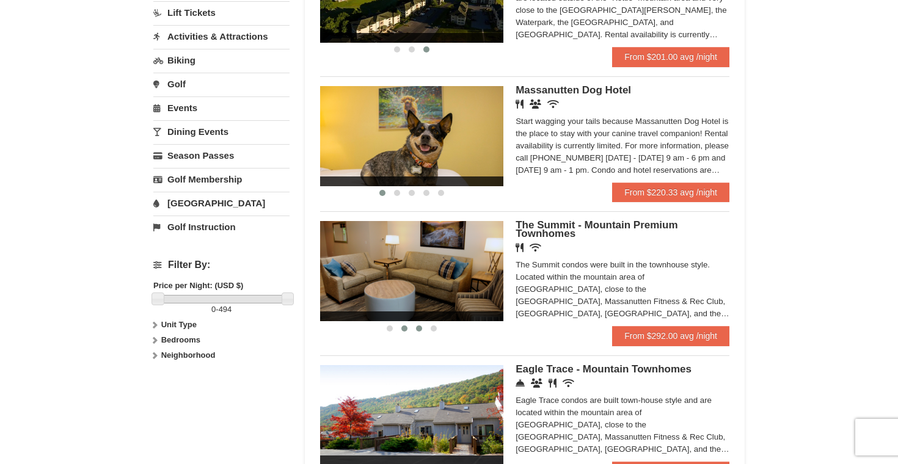
click at [417, 330] on span at bounding box center [419, 329] width 6 height 6
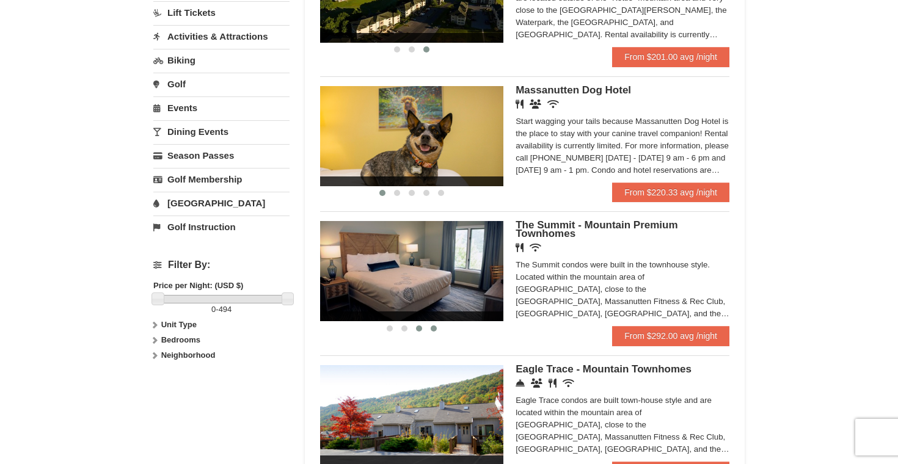
click at [436, 332] on span at bounding box center [434, 329] width 6 height 6
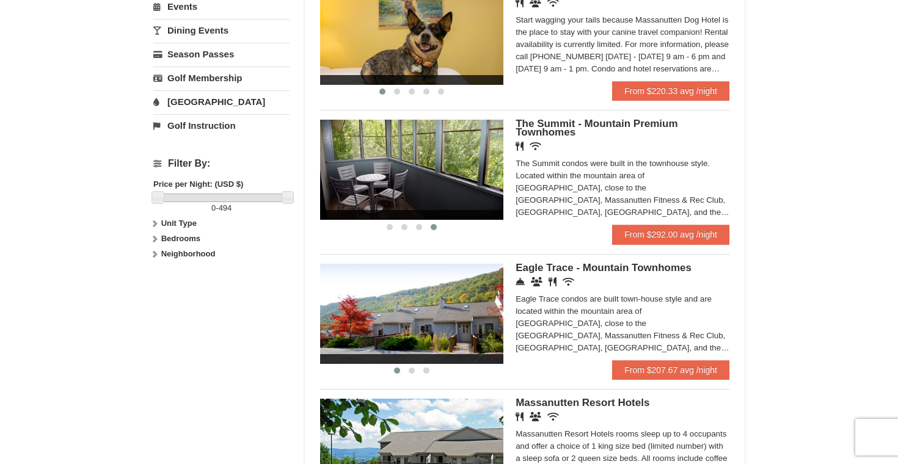
scroll to position [561, 0]
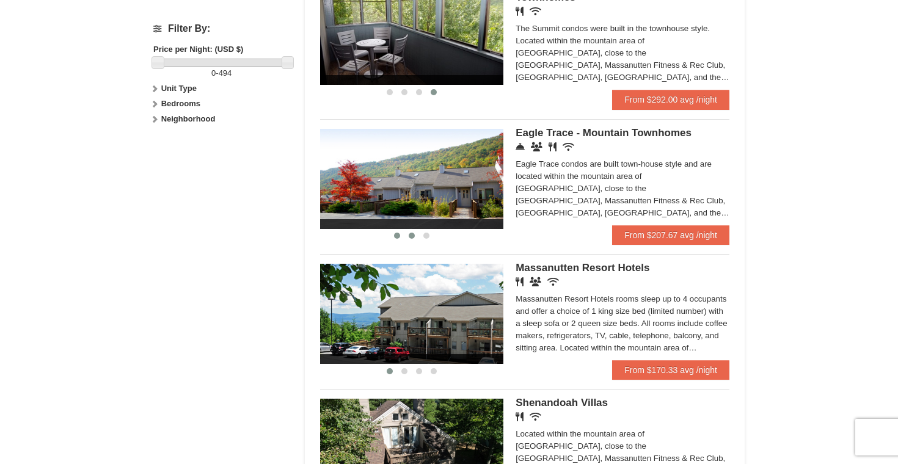
click at [414, 239] on span at bounding box center [412, 236] width 6 height 6
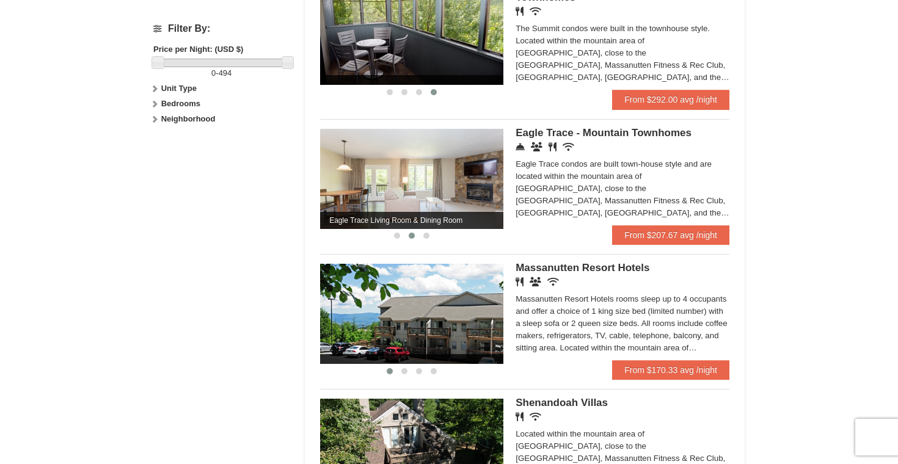
click at [434, 241] on div at bounding box center [411, 235] width 183 height 13
click at [429, 239] on span at bounding box center [426, 236] width 6 height 6
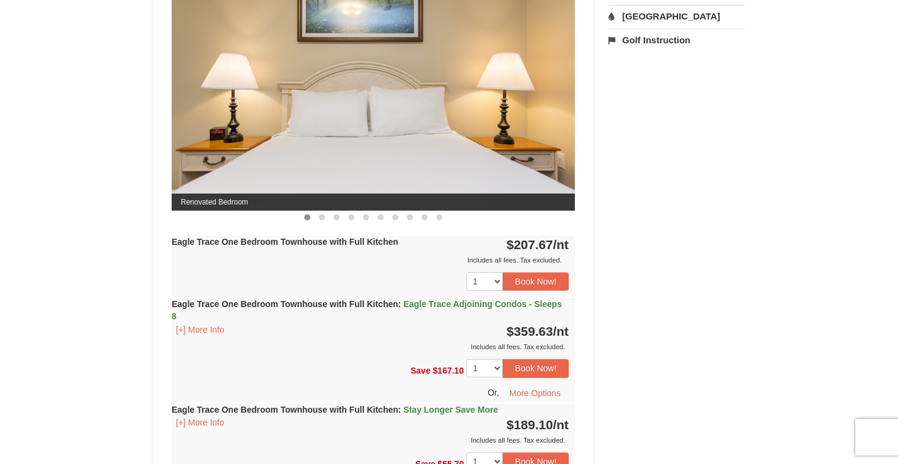
scroll to position [555, 0]
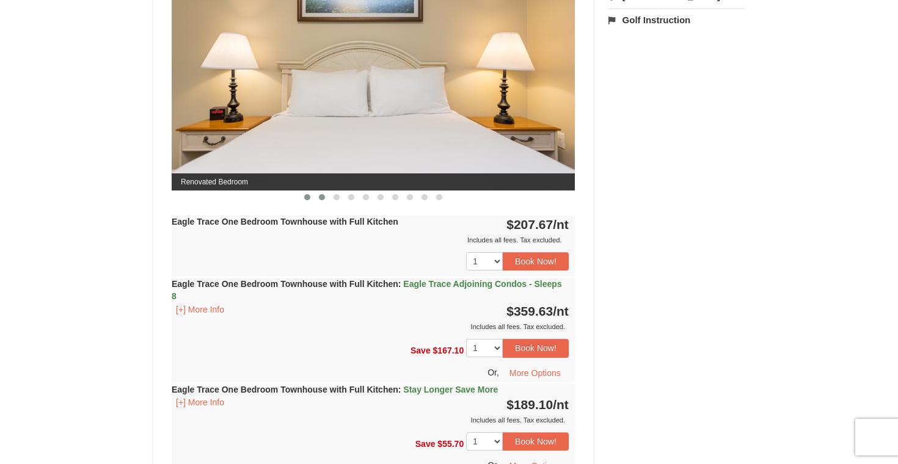
click at [318, 200] on button at bounding box center [322, 197] width 15 height 12
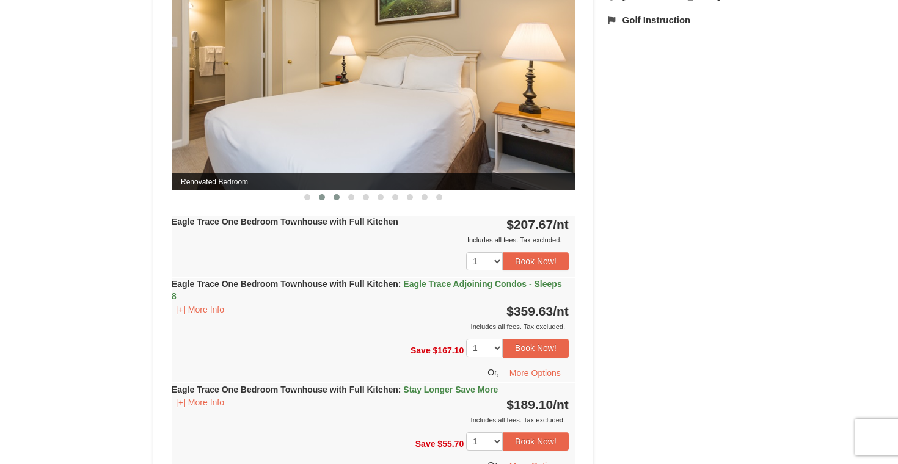
click at [334, 201] on button at bounding box center [336, 197] width 15 height 12
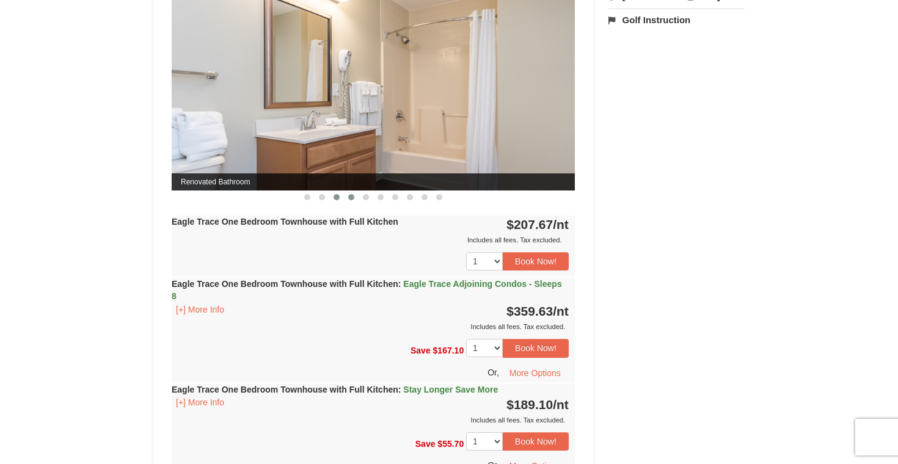
click at [347, 202] on button at bounding box center [351, 197] width 15 height 12
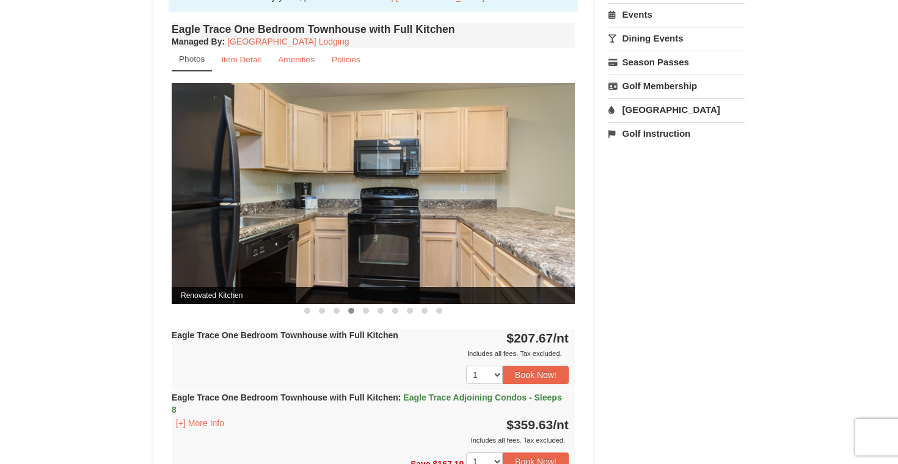
scroll to position [411, 0]
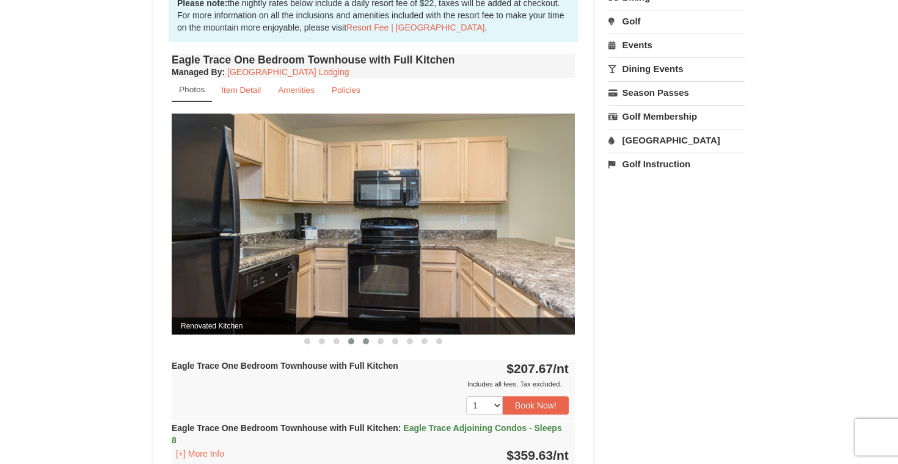
click at [366, 341] on span at bounding box center [366, 341] width 6 height 6
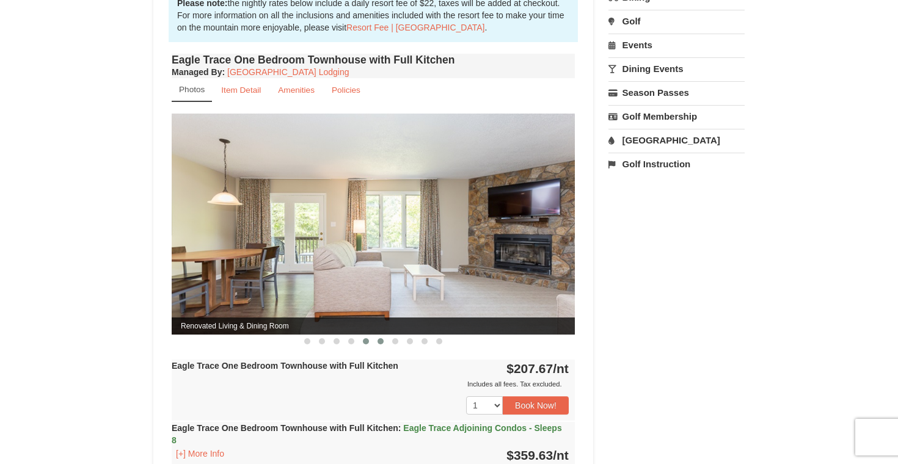
click at [379, 341] on span at bounding box center [380, 341] width 6 height 6
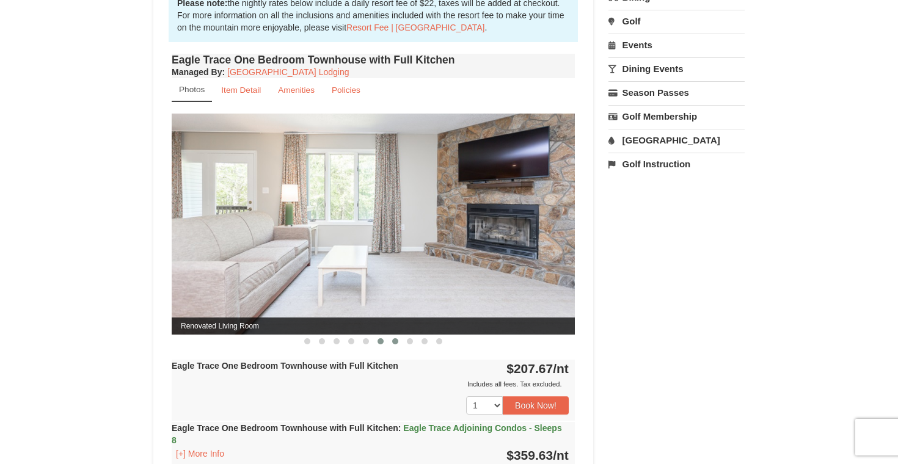
click at [391, 343] on button at bounding box center [395, 341] width 15 height 12
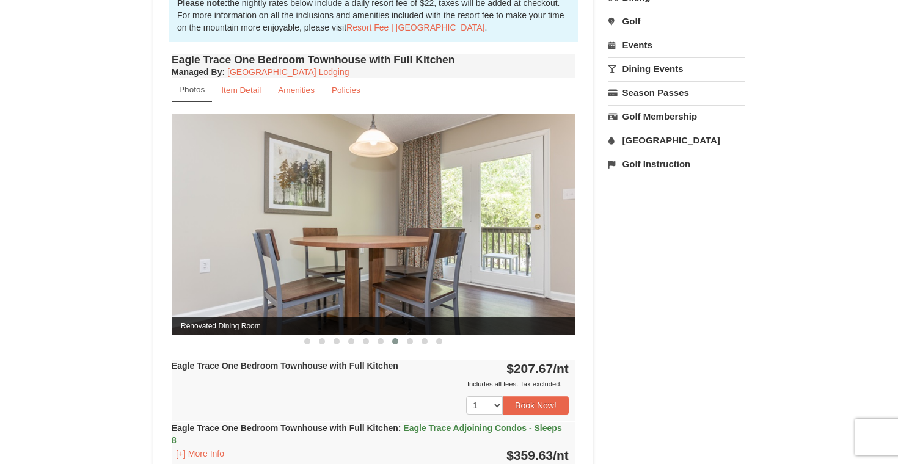
click at [401, 343] on button at bounding box center [395, 341] width 15 height 12
click at [407, 343] on button at bounding box center [410, 341] width 15 height 12
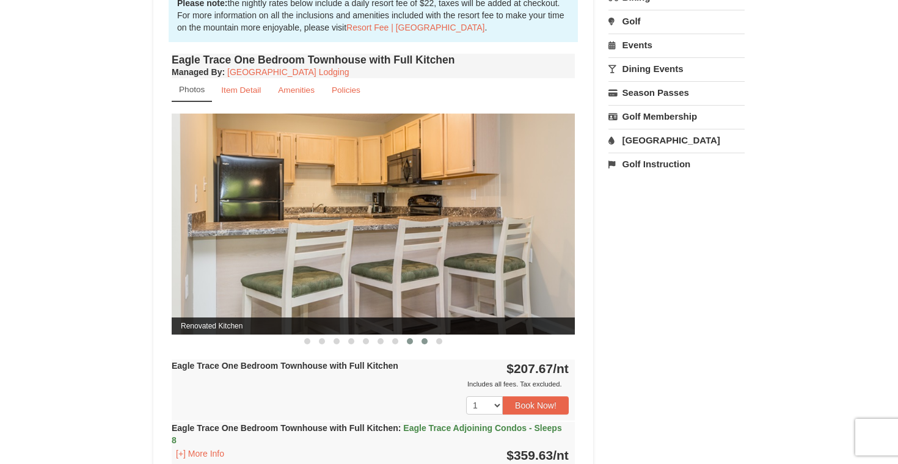
click at [423, 343] on span at bounding box center [424, 341] width 6 height 6
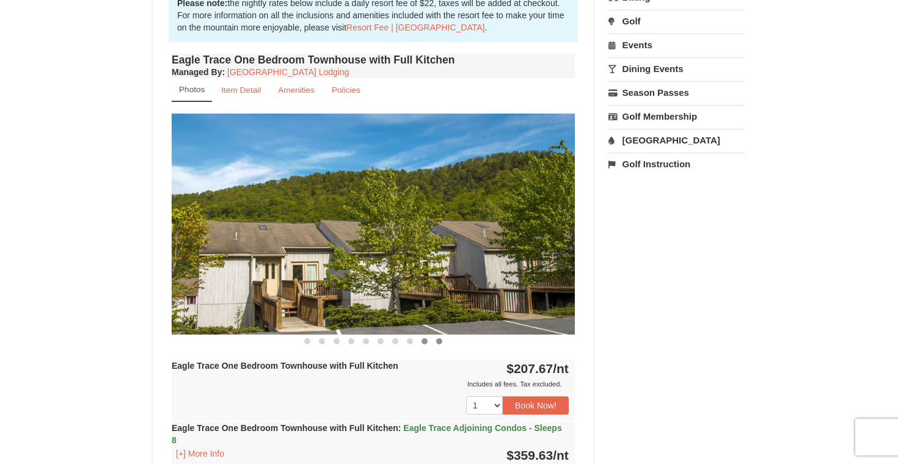
click at [436, 345] on button at bounding box center [439, 341] width 15 height 12
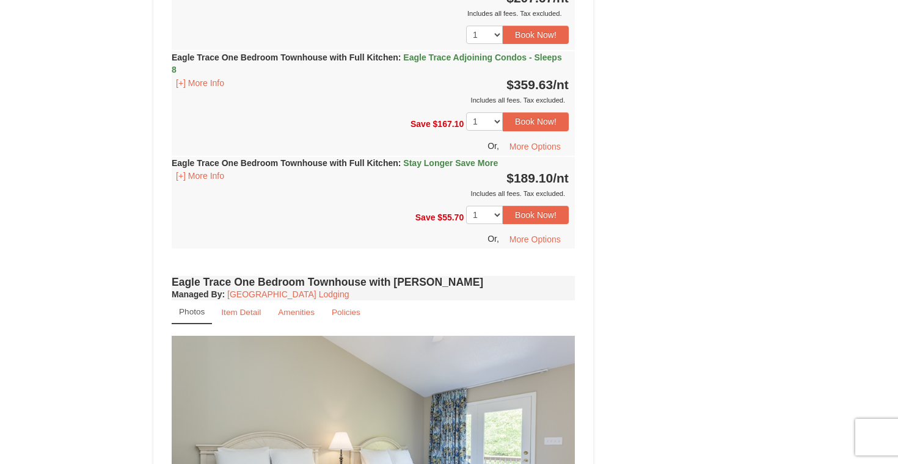
scroll to position [985, 0]
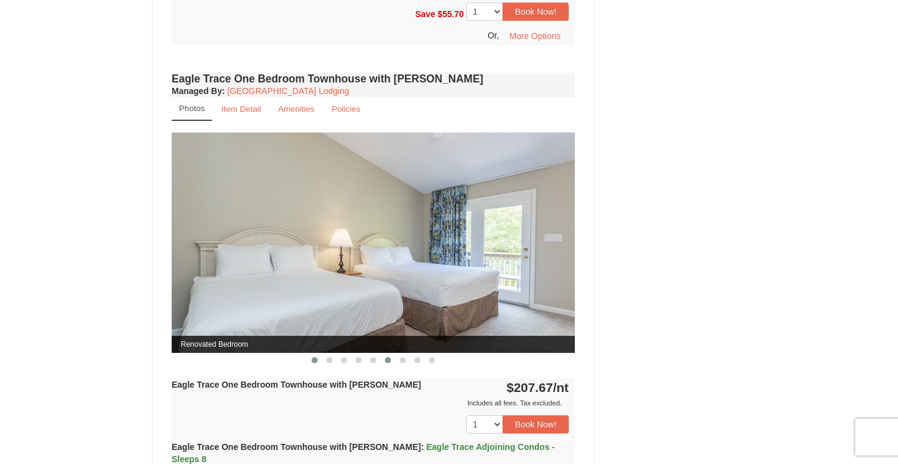
click at [388, 359] on span at bounding box center [388, 360] width 6 height 6
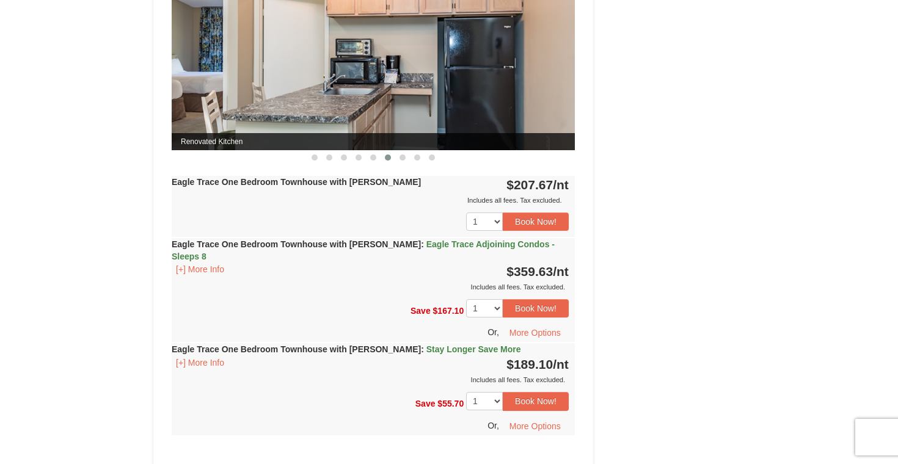
scroll to position [1161, 0]
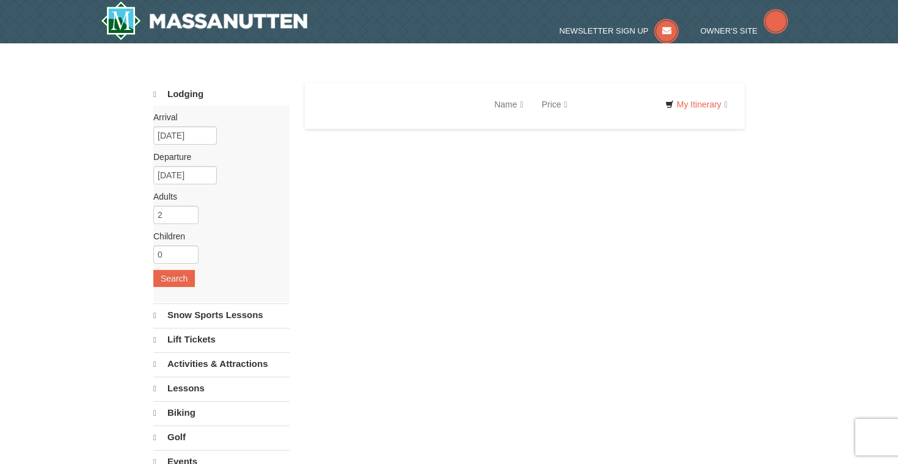
scroll to position [561, 0]
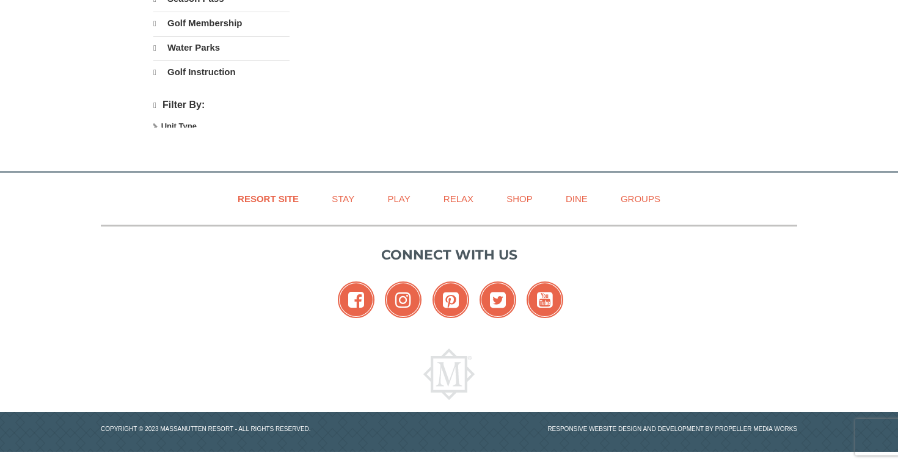
select select "10"
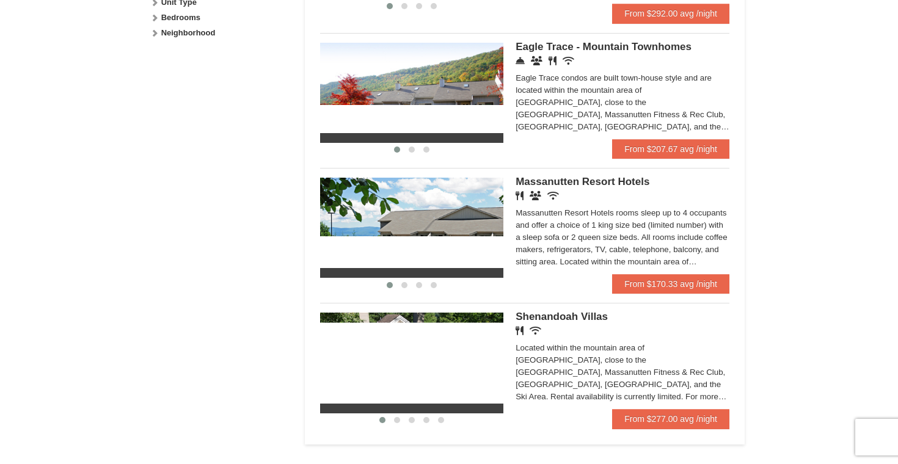
scroll to position [659, 0]
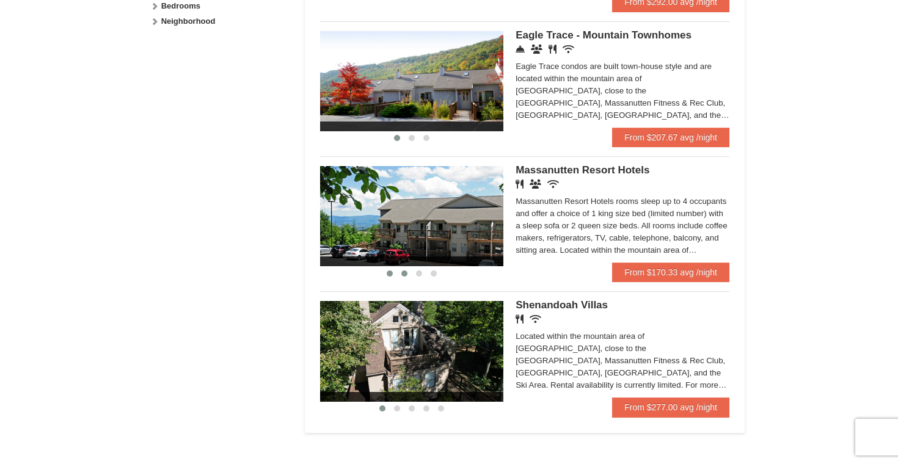
click at [402, 277] on span at bounding box center [404, 274] width 6 height 6
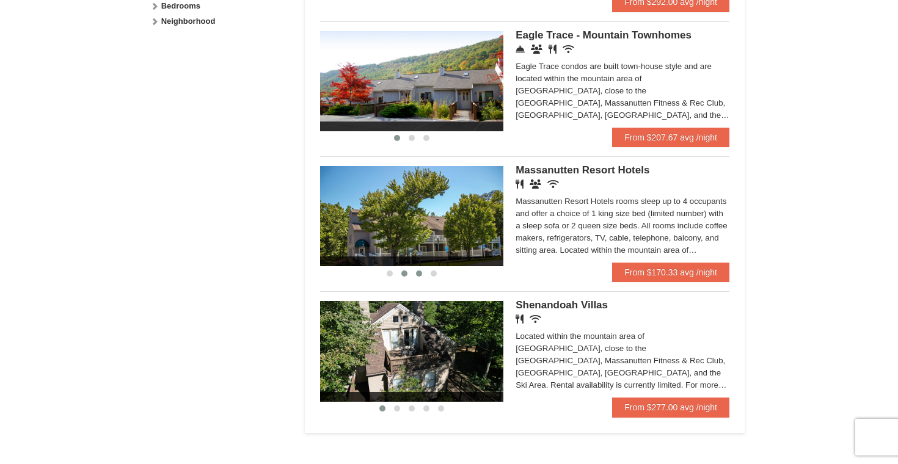
click at [416, 277] on span at bounding box center [419, 274] width 6 height 6
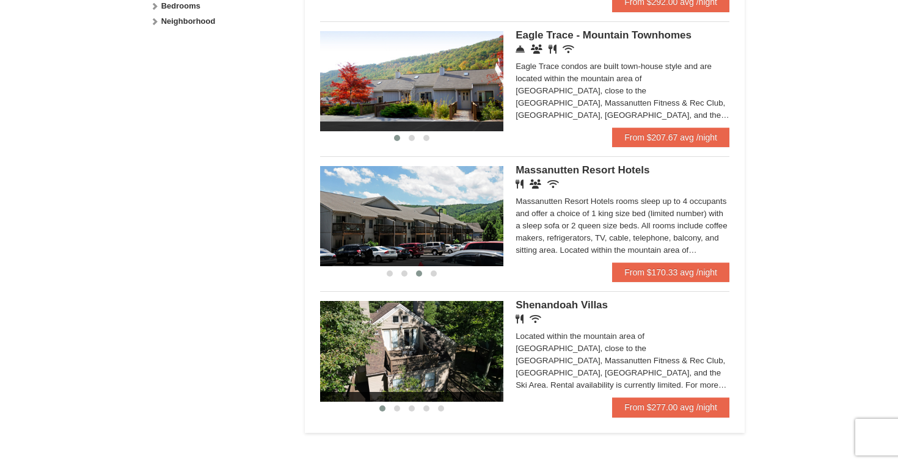
click at [436, 198] on img at bounding box center [411, 216] width 183 height 100
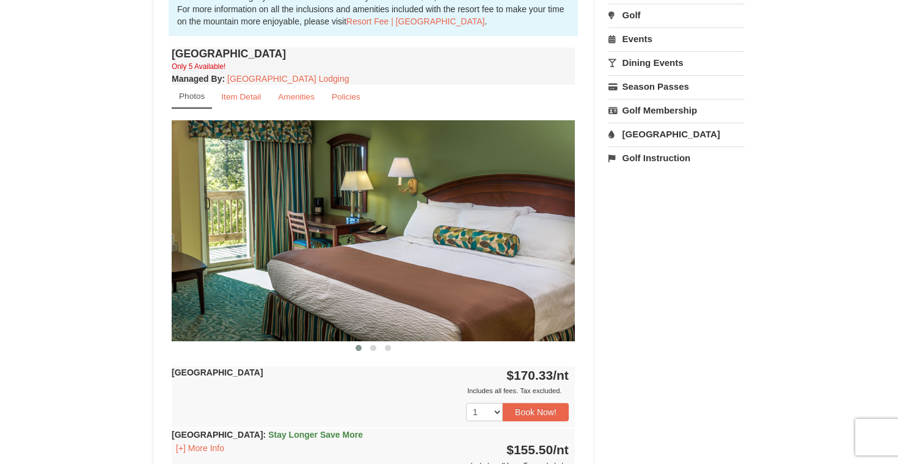
scroll to position [453, 0]
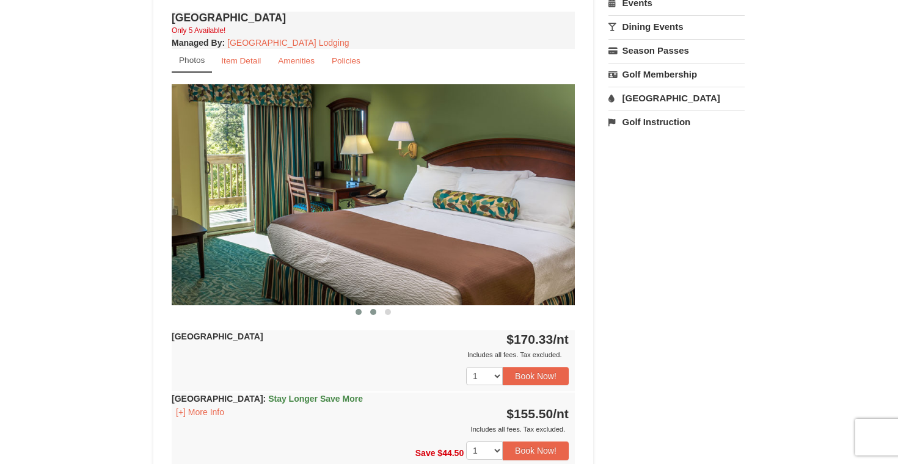
click at [376, 310] on button at bounding box center [373, 312] width 15 height 12
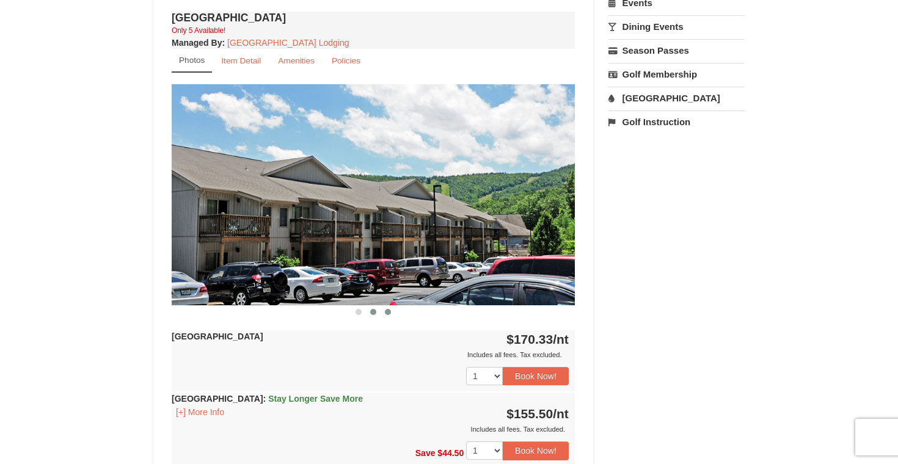
click at [390, 310] on span at bounding box center [388, 312] width 6 height 6
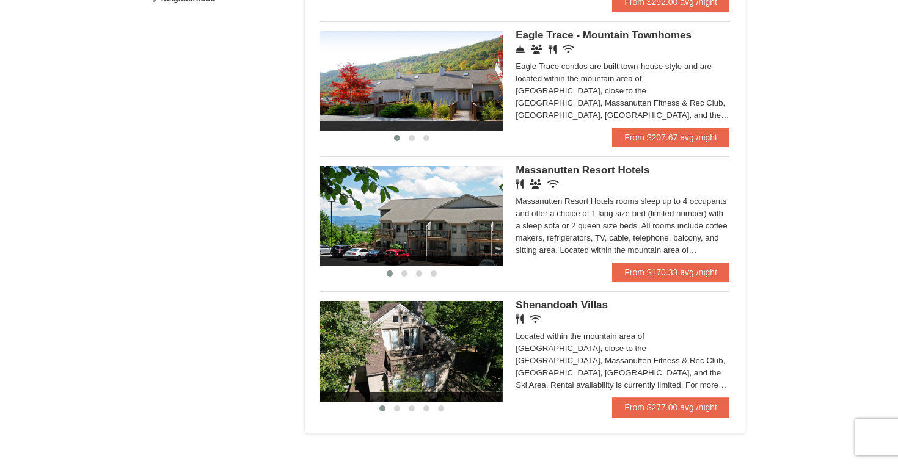
click at [406, 329] on img at bounding box center [411, 351] width 183 height 100
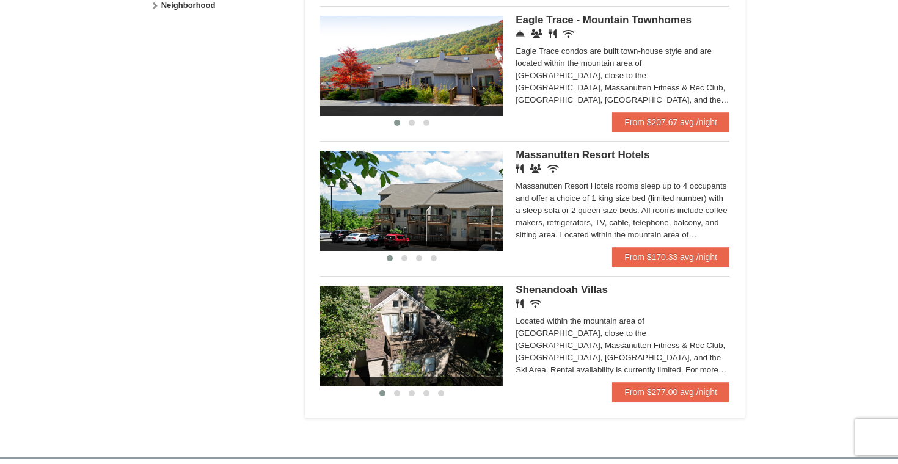
scroll to position [677, 0]
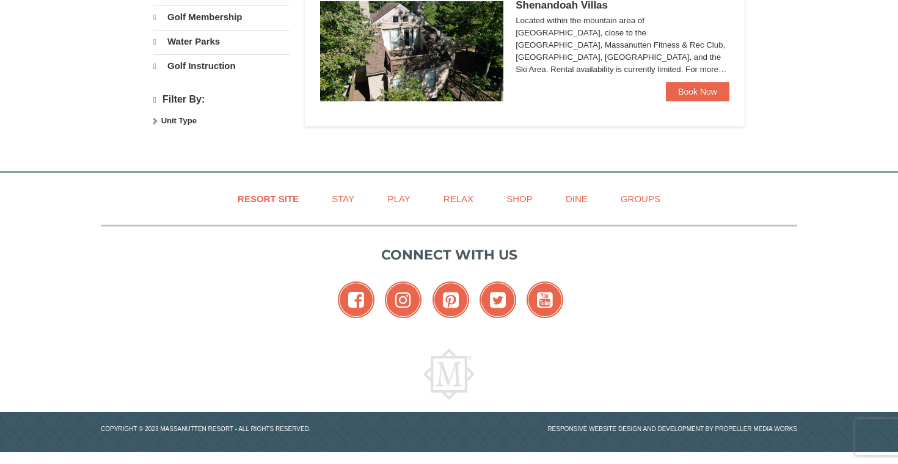
select select "10"
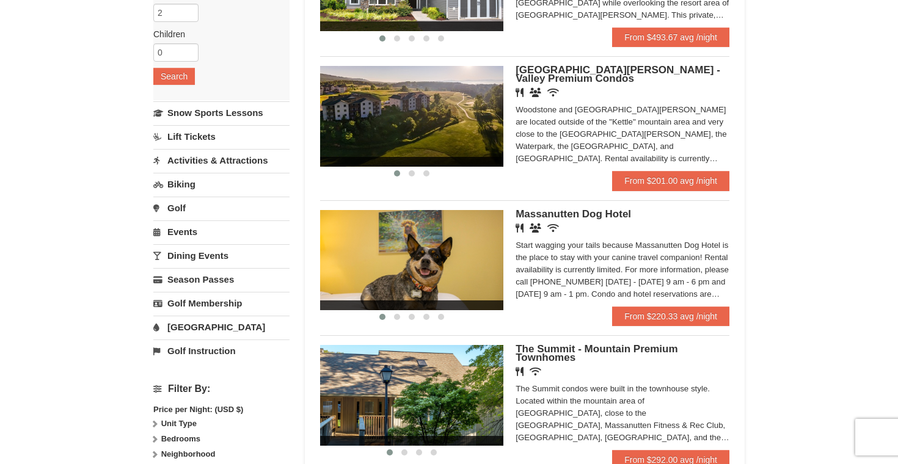
scroll to position [81, 0]
